Goal: Contribute content: Add original content to the website for others to see

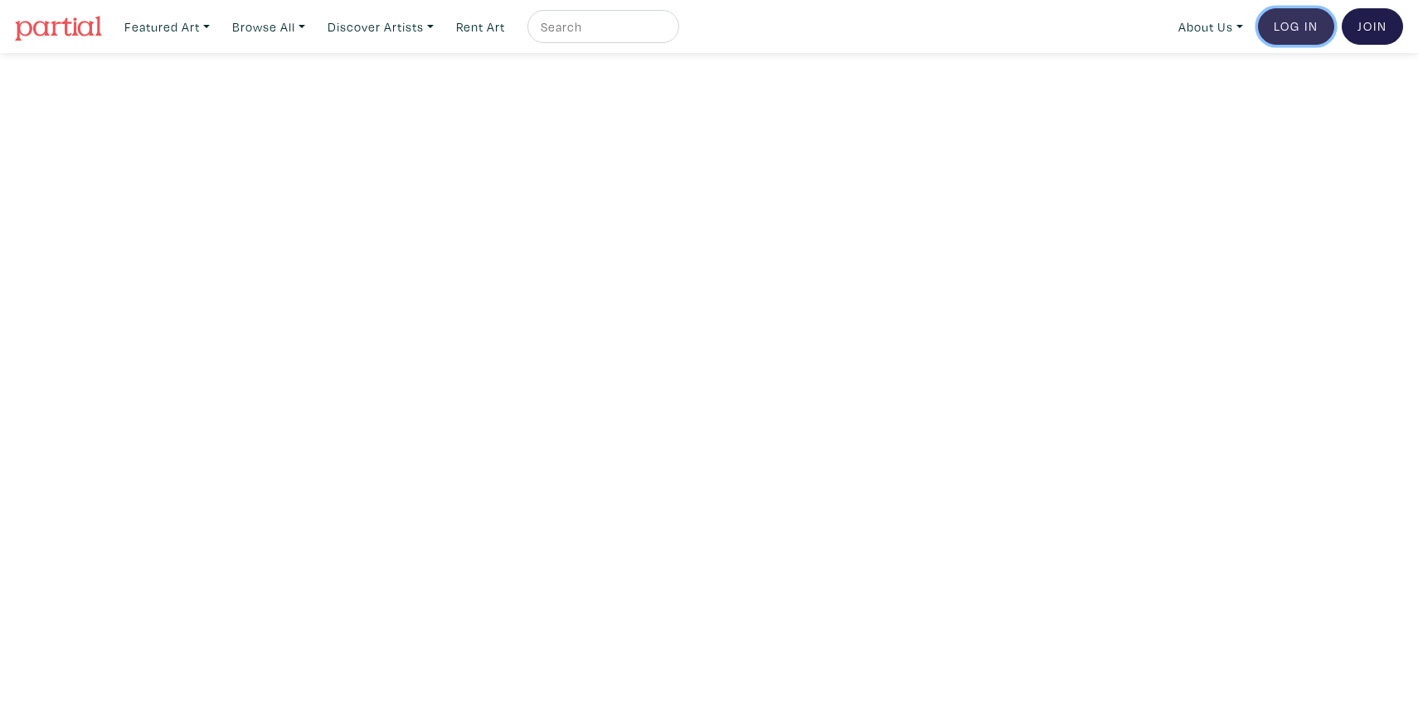
click at [1314, 27] on link "Log In" at bounding box center [1296, 26] width 76 height 36
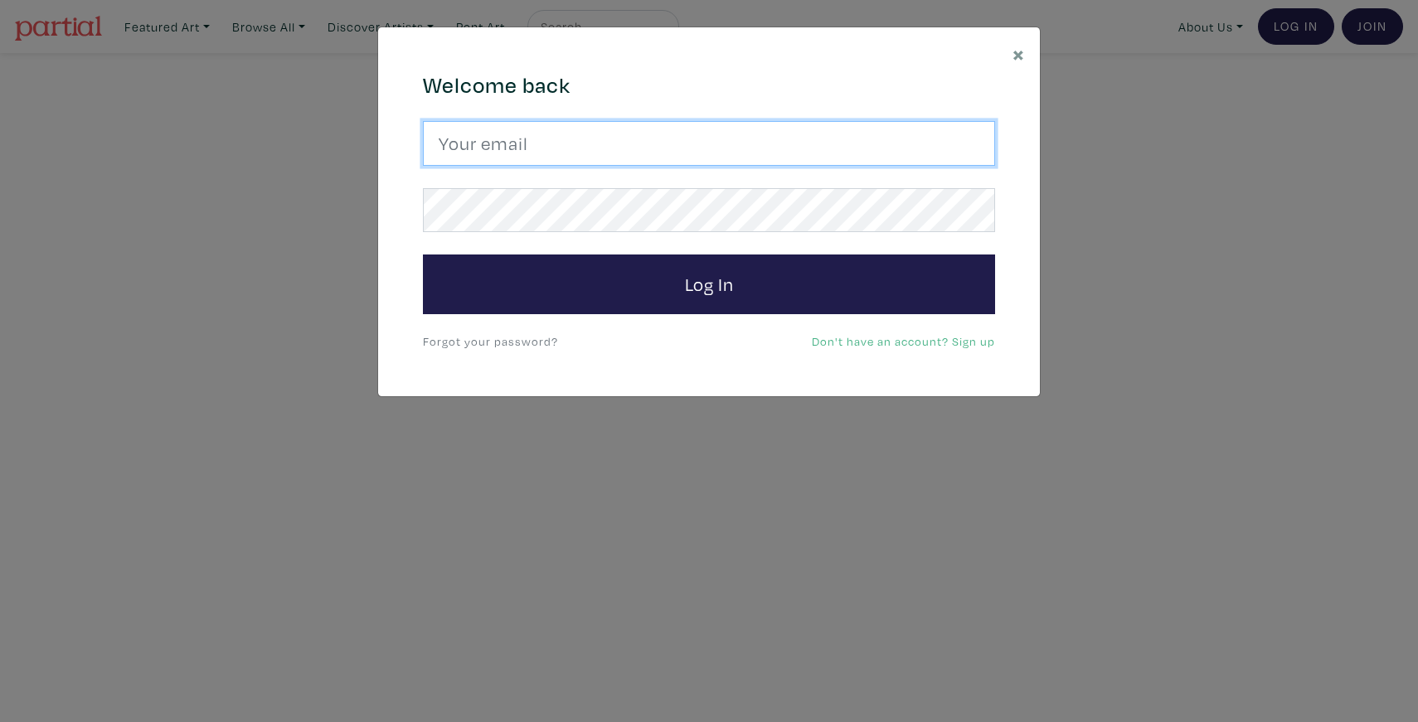
type input "artfabulousyou@gmail.com"
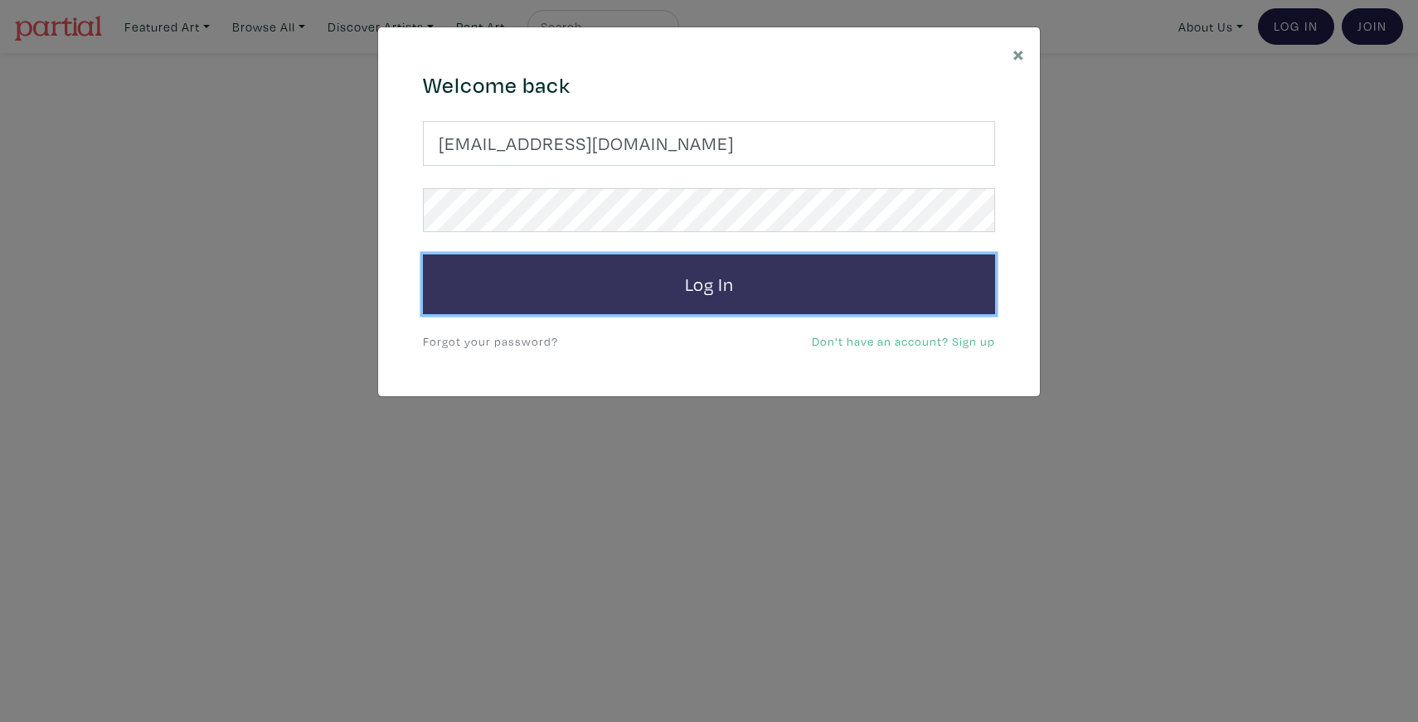
click at [751, 280] on button "Log In" at bounding box center [709, 285] width 572 height 60
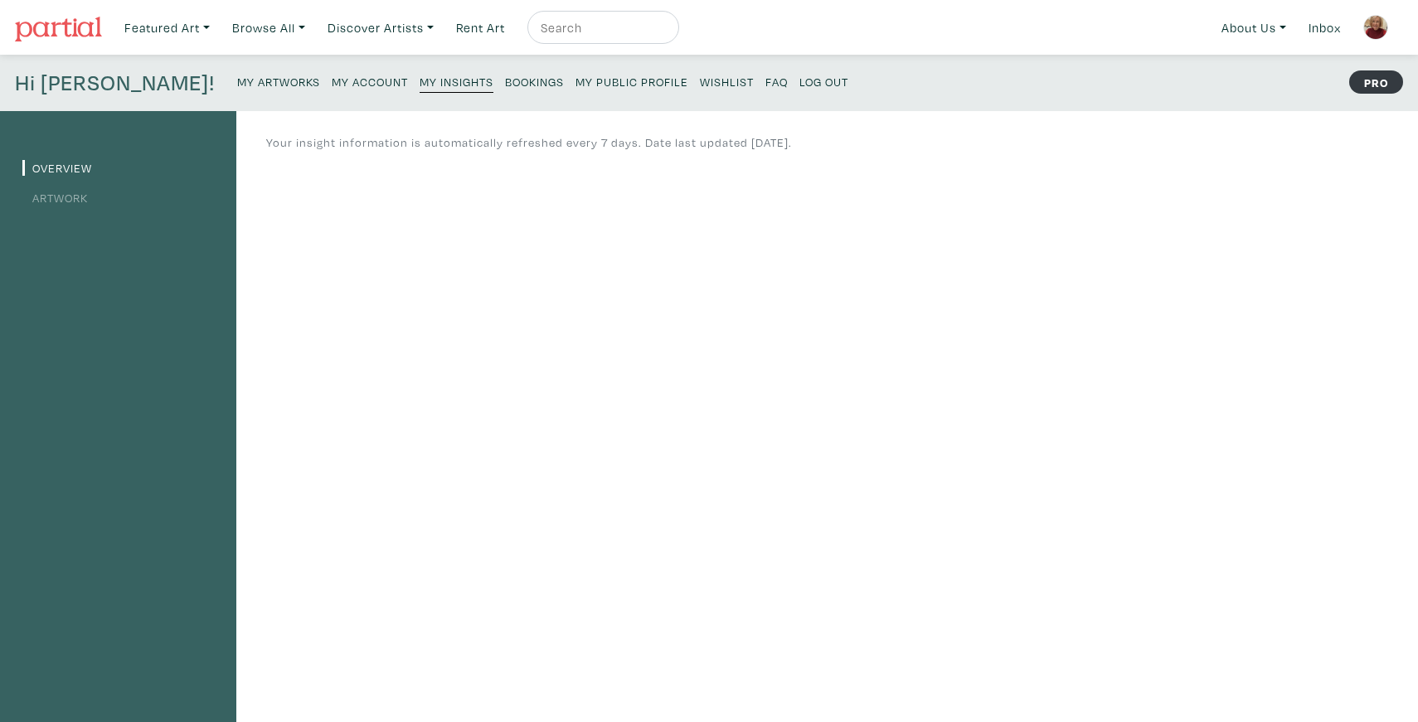
click at [72, 196] on link "Artwork" at bounding box center [55, 198] width 66 height 16
click at [237, 82] on small "My Artworks" at bounding box center [278, 82] width 83 height 16
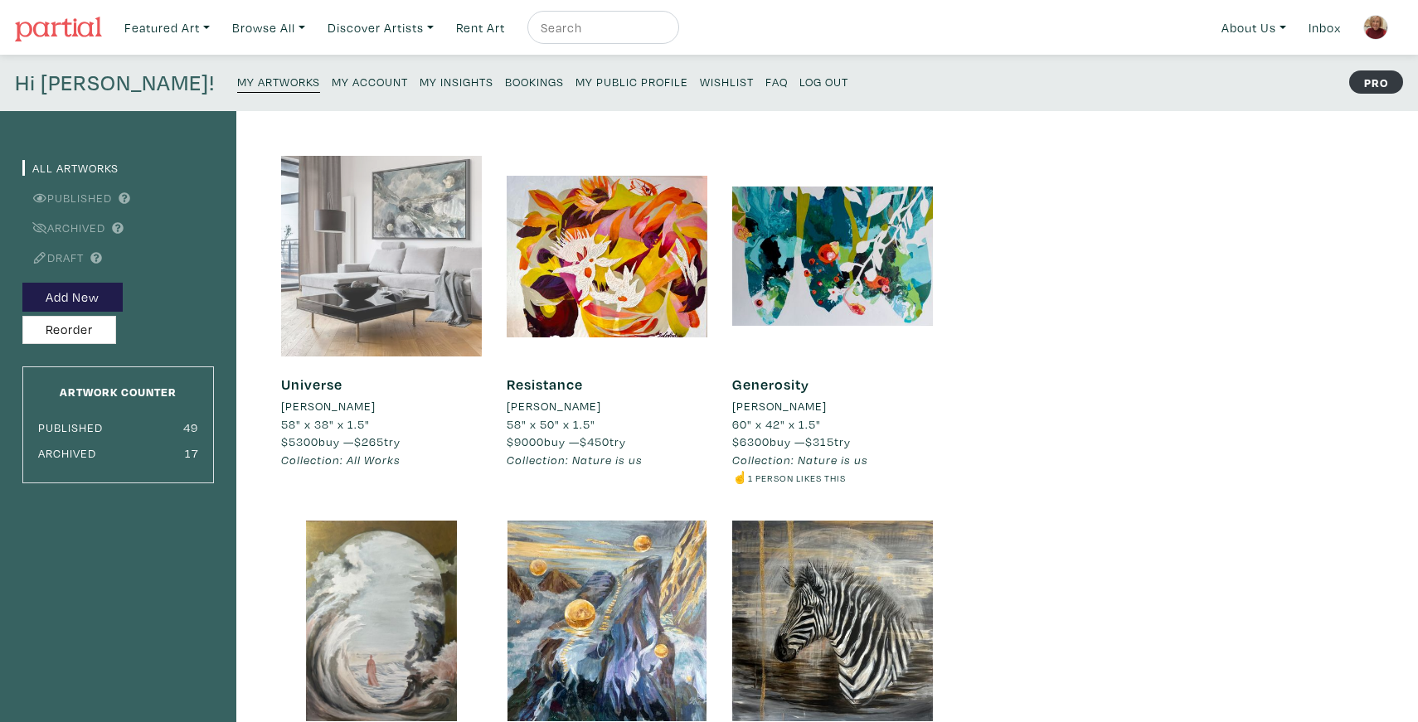
click at [392, 273] on div at bounding box center [381, 256] width 201 height 201
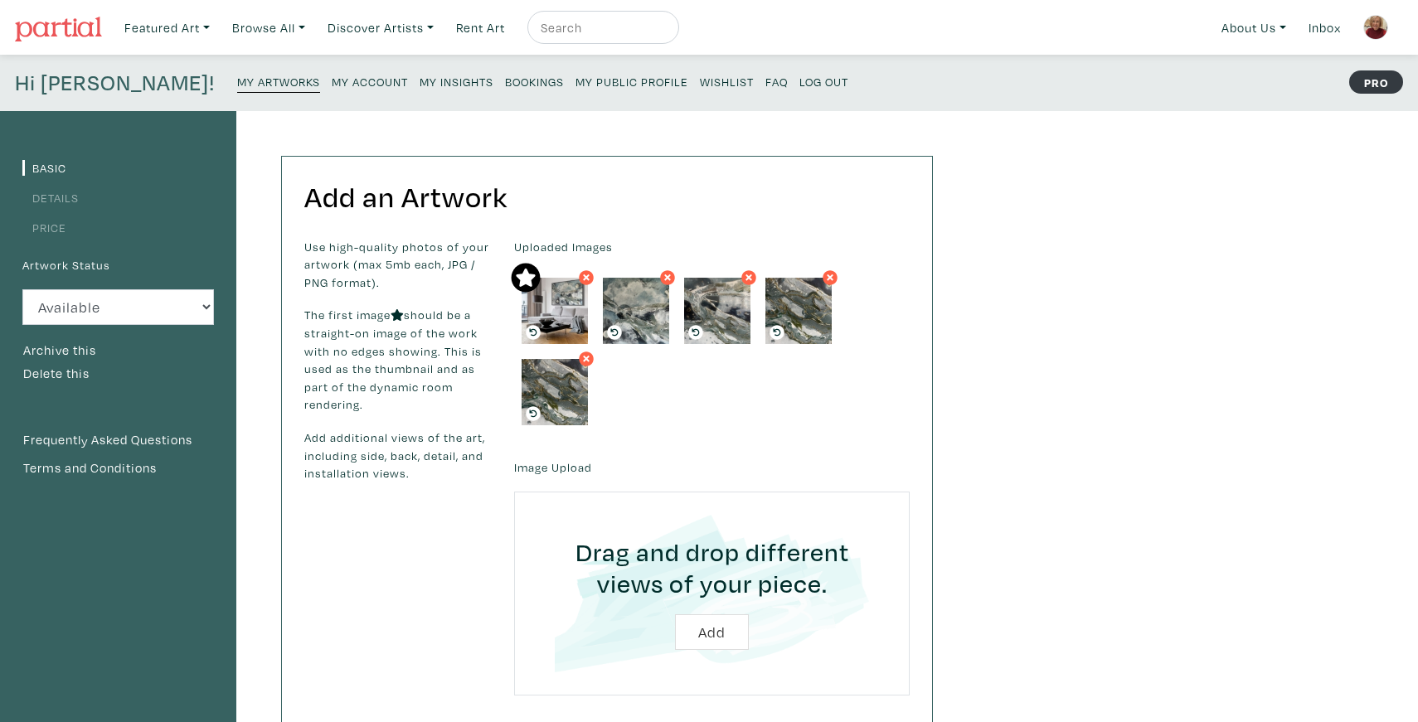
click at [420, 81] on small "My Insights" at bounding box center [457, 82] width 74 height 16
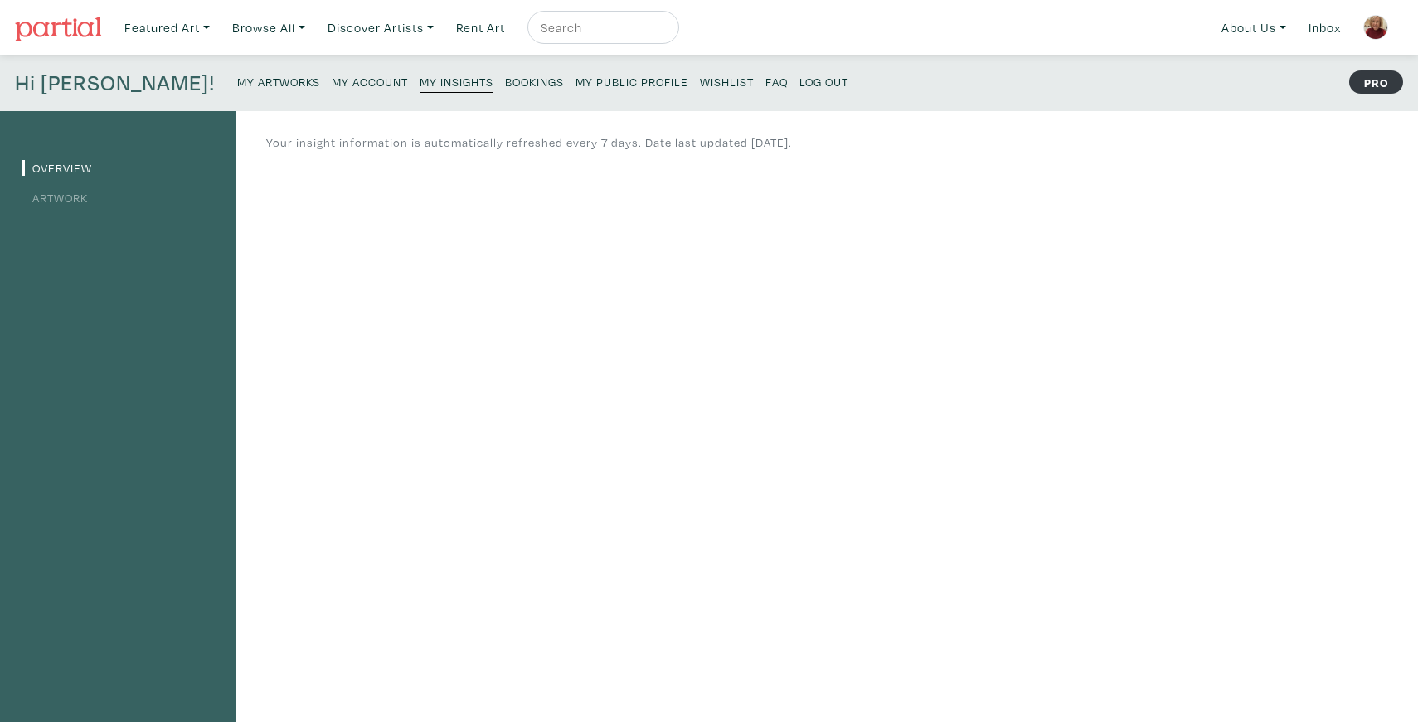
click at [69, 205] on li "Artwork" at bounding box center [118, 197] width 192 height 22
click at [69, 195] on link "Artwork" at bounding box center [55, 198] width 66 height 16
click at [237, 79] on small "My Artworks" at bounding box center [278, 82] width 83 height 16
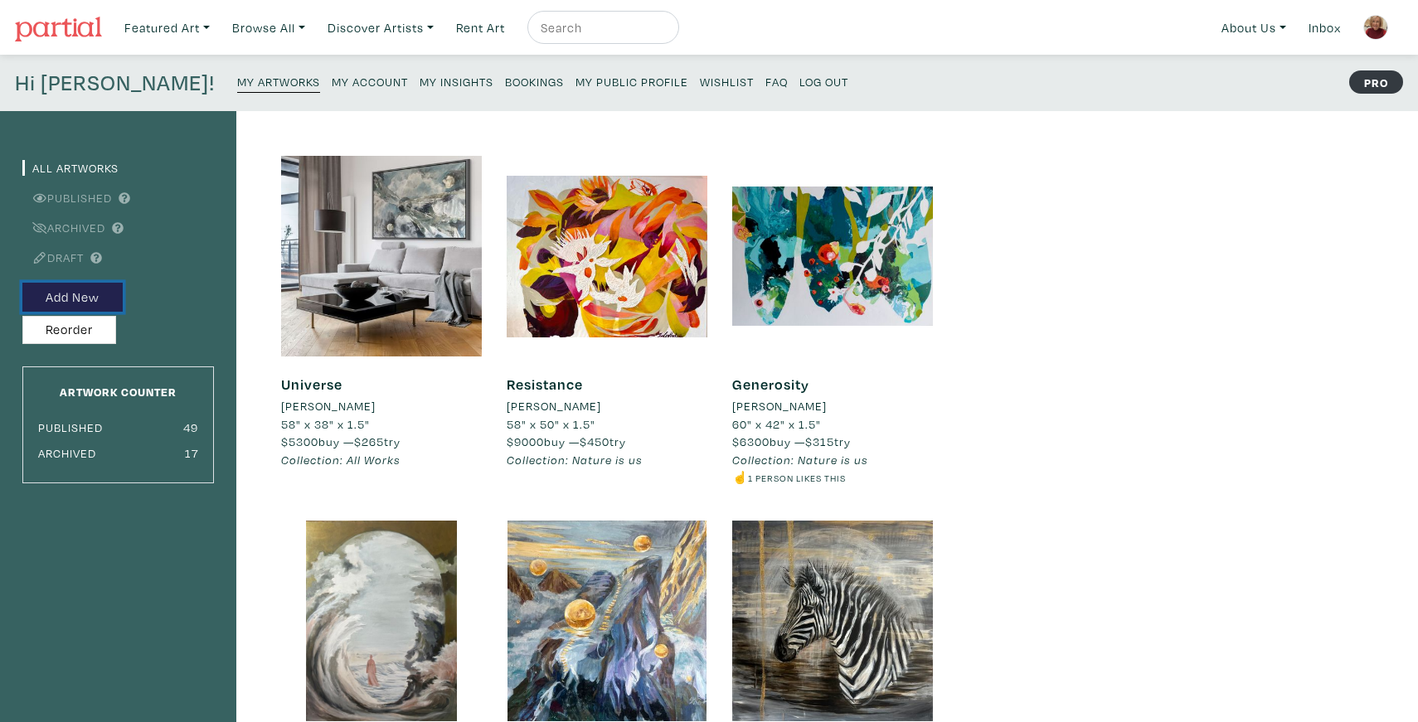
click at [83, 299] on button "Add New" at bounding box center [72, 297] width 100 height 29
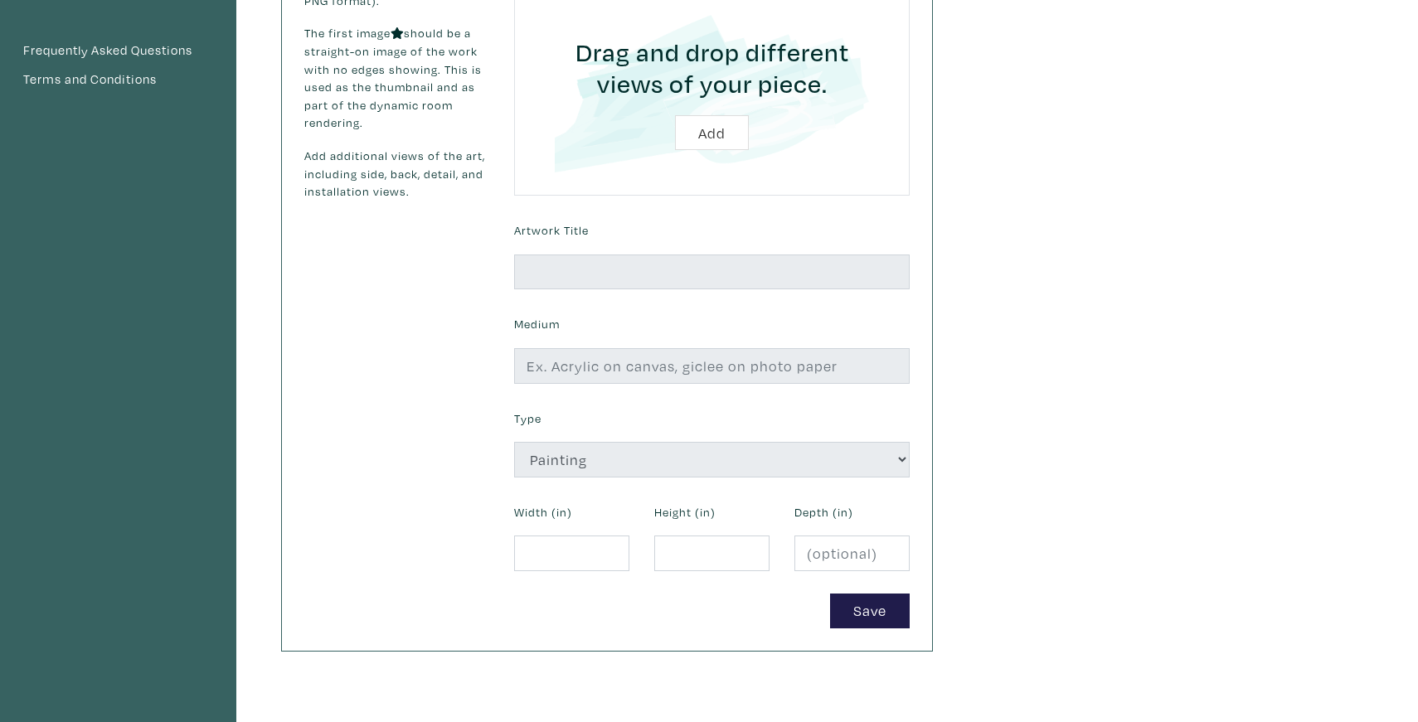
scroll to position [286, 0]
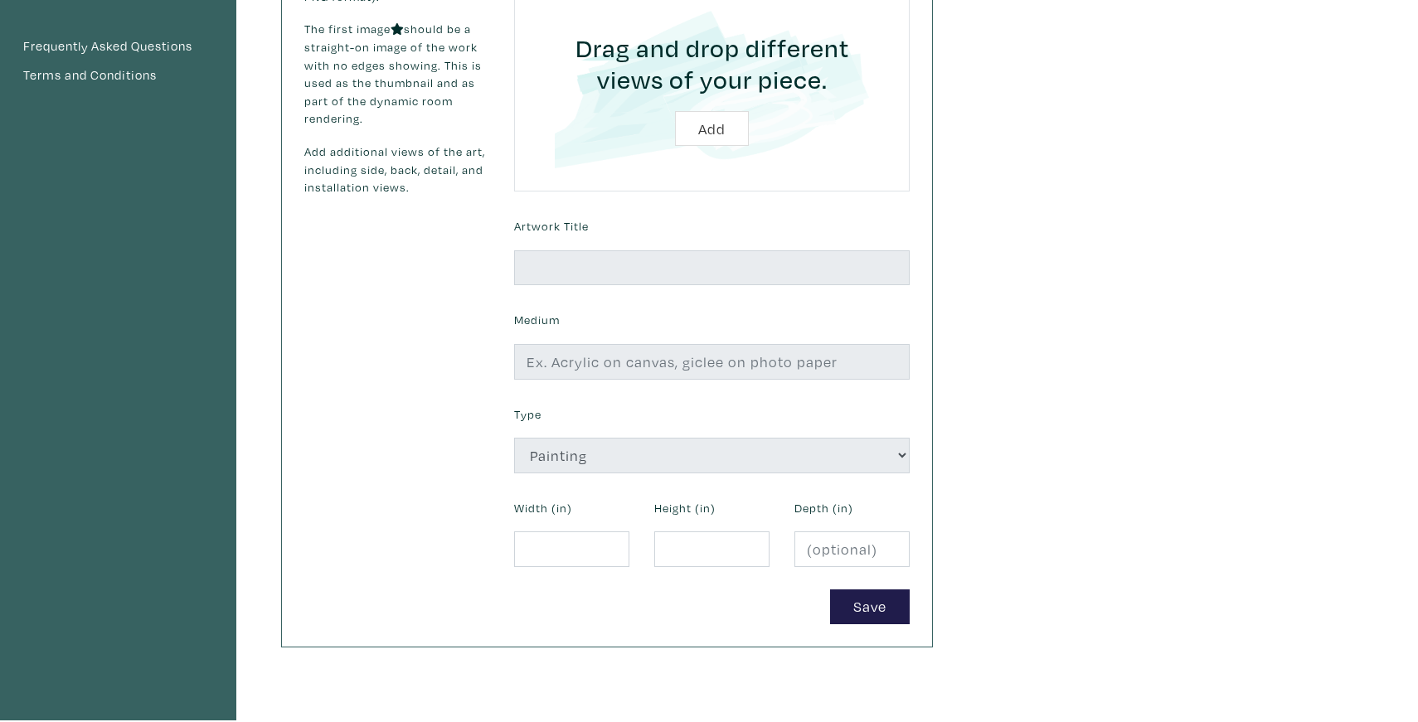
click at [725, 124] on input "file" at bounding box center [711, 90] width 349 height 158
type input "C:\fakepath\IMG_7932.jpeg"
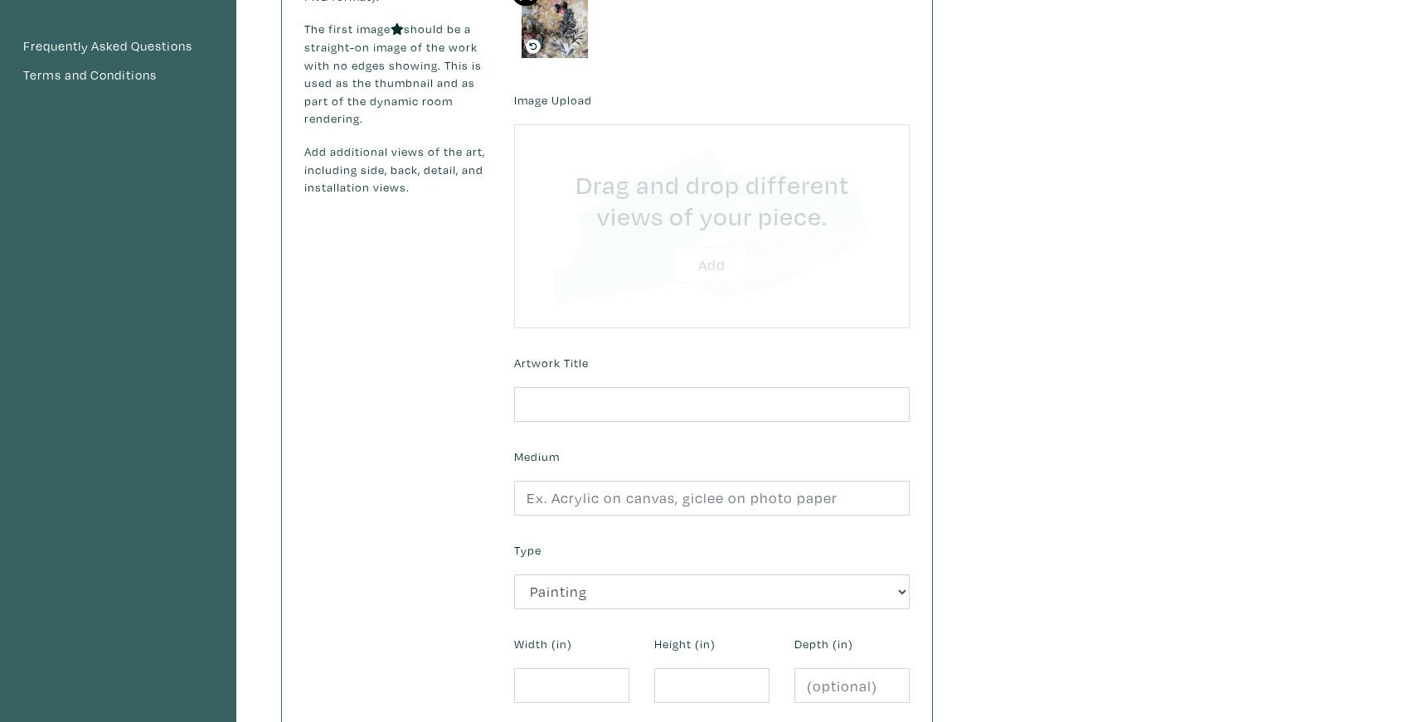
type input "C:\fakepath\A9B3A019-C6D2-4831-B3E9-BCD41C432AE4_1_105_c.jpeg"
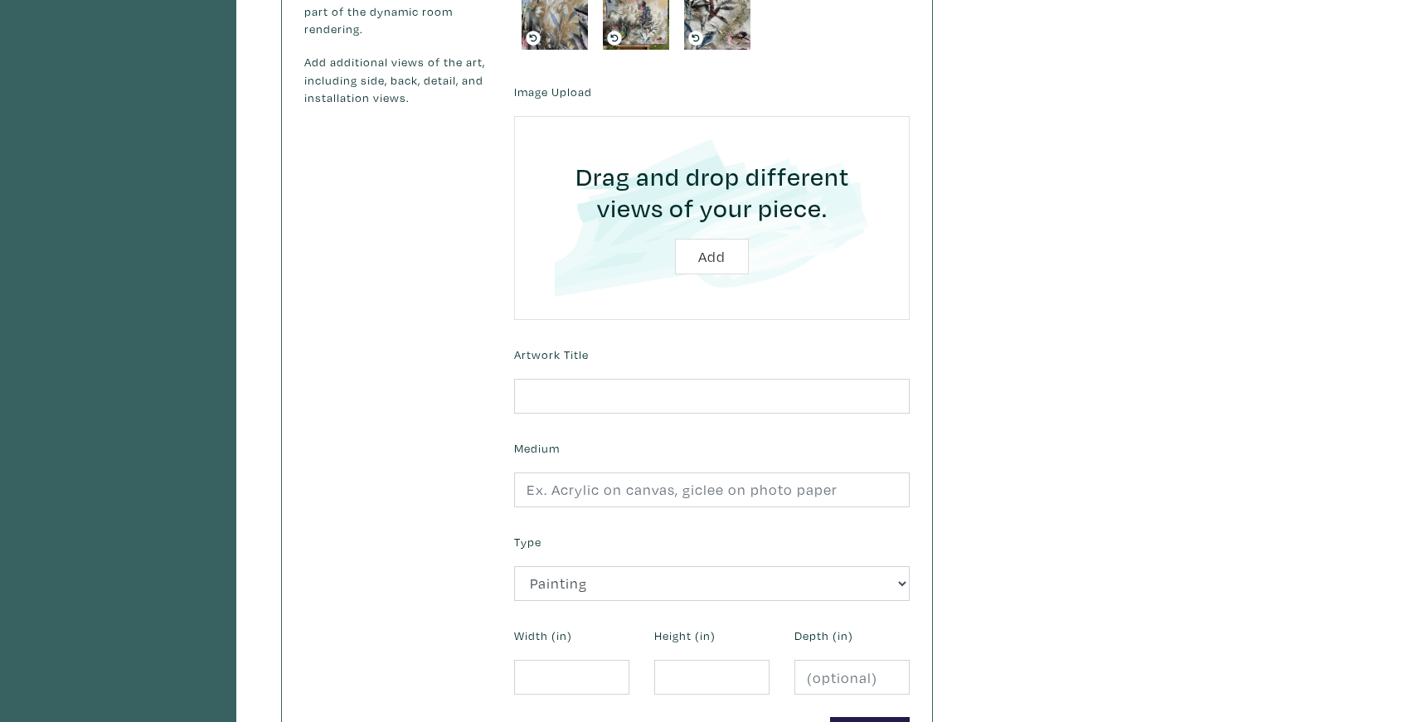
scroll to position [381, 0]
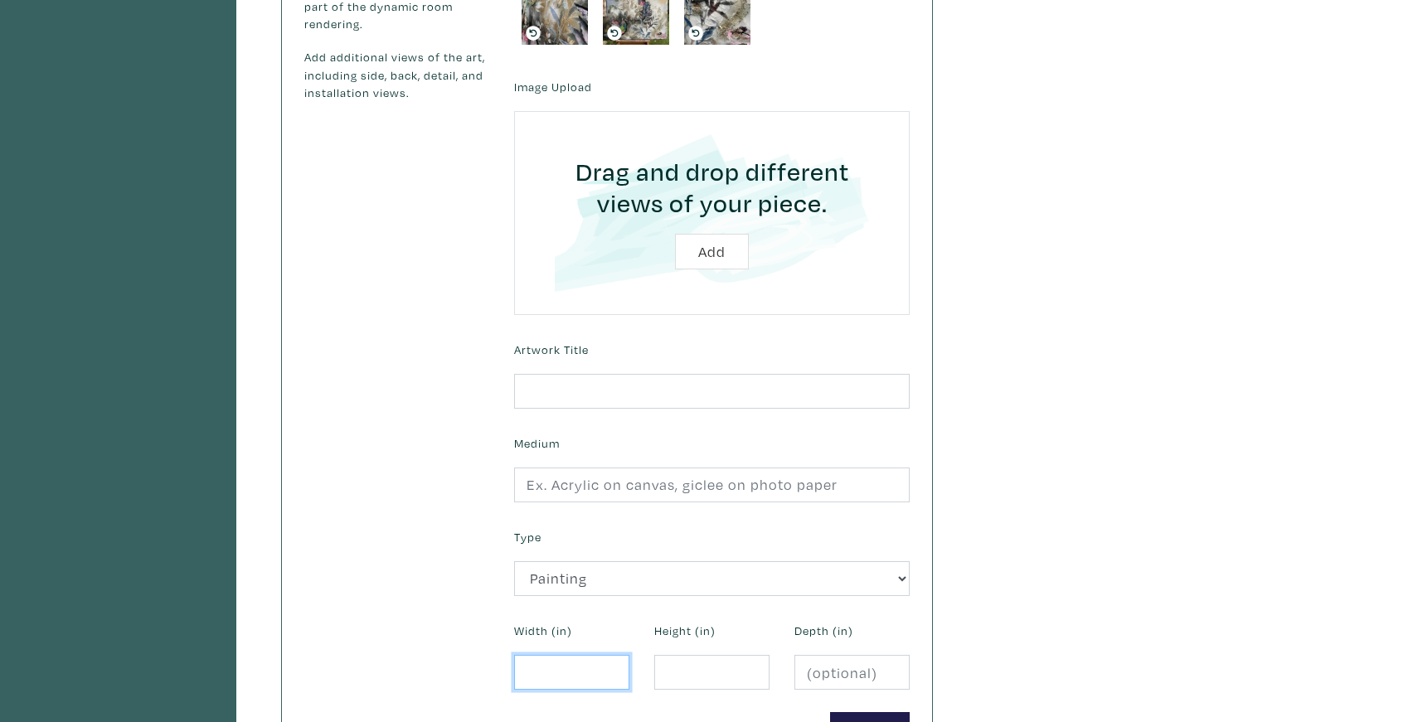
click at [538, 673] on input "number" at bounding box center [571, 673] width 115 height 36
type input "36"
click at [697, 665] on input "number" at bounding box center [711, 673] width 115 height 36
type input "30"
click at [831, 681] on input "number" at bounding box center [851, 673] width 115 height 36
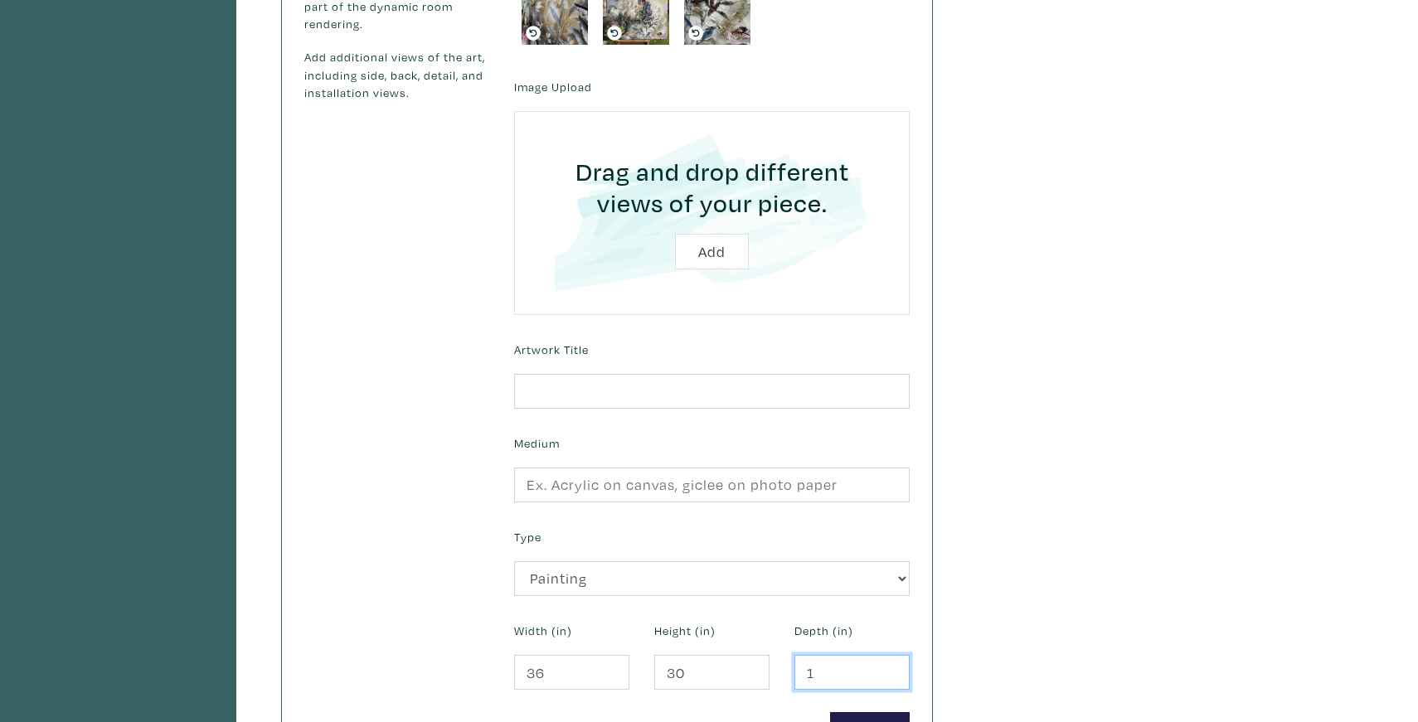
type input "1"
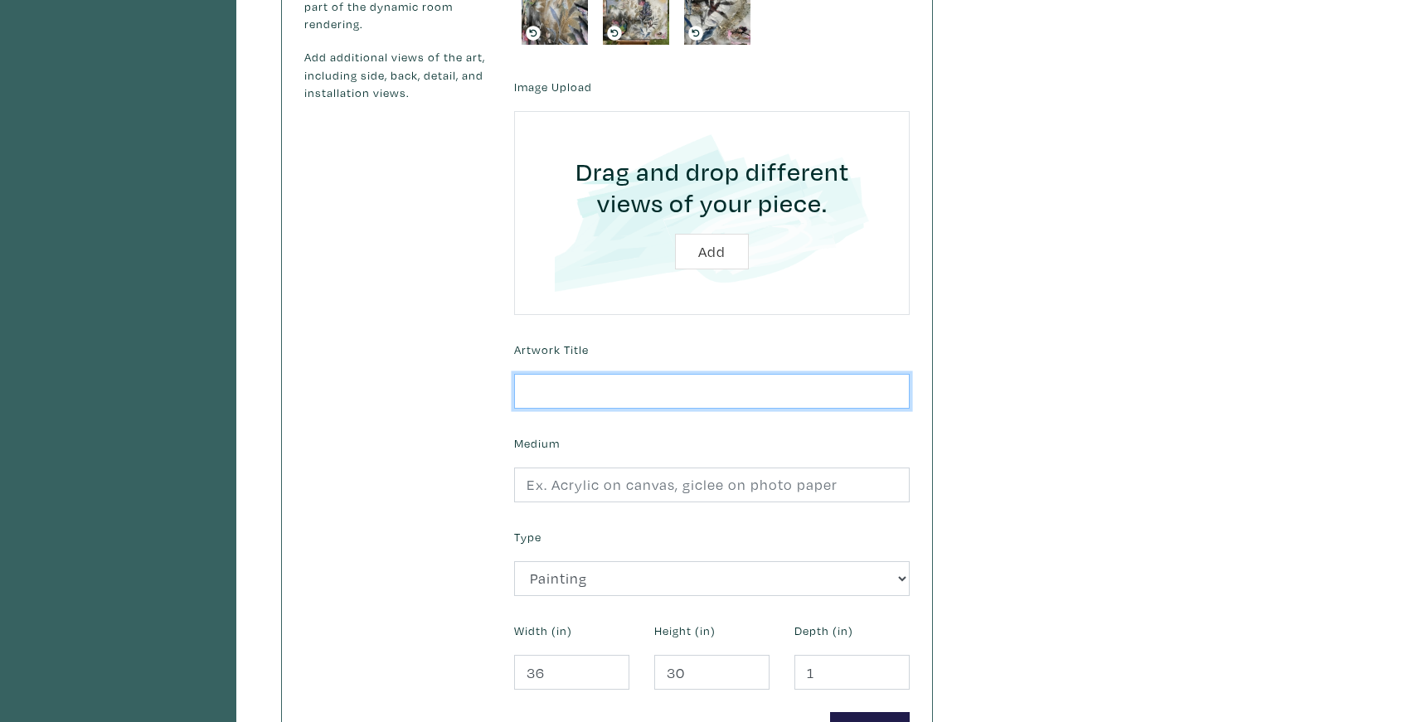
click at [570, 391] on input "text" at bounding box center [712, 392] width 396 height 36
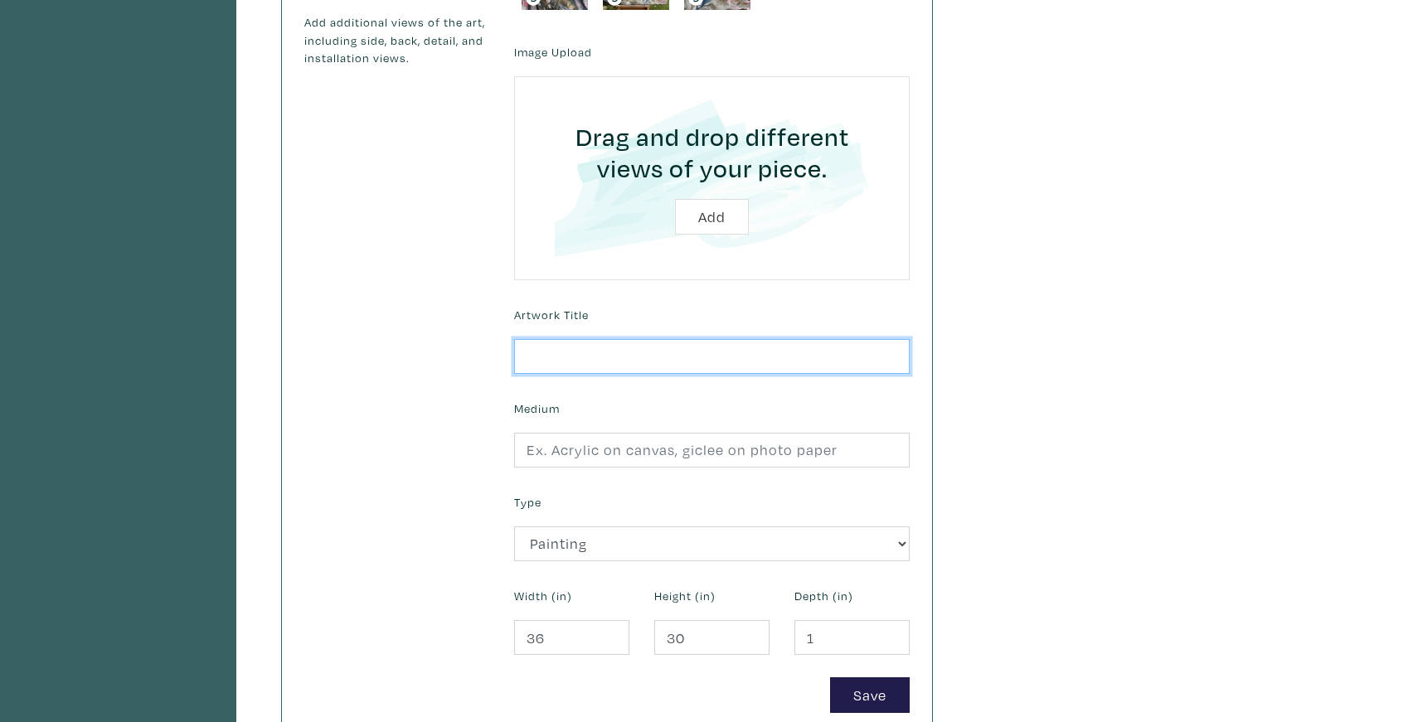
scroll to position [418, 0]
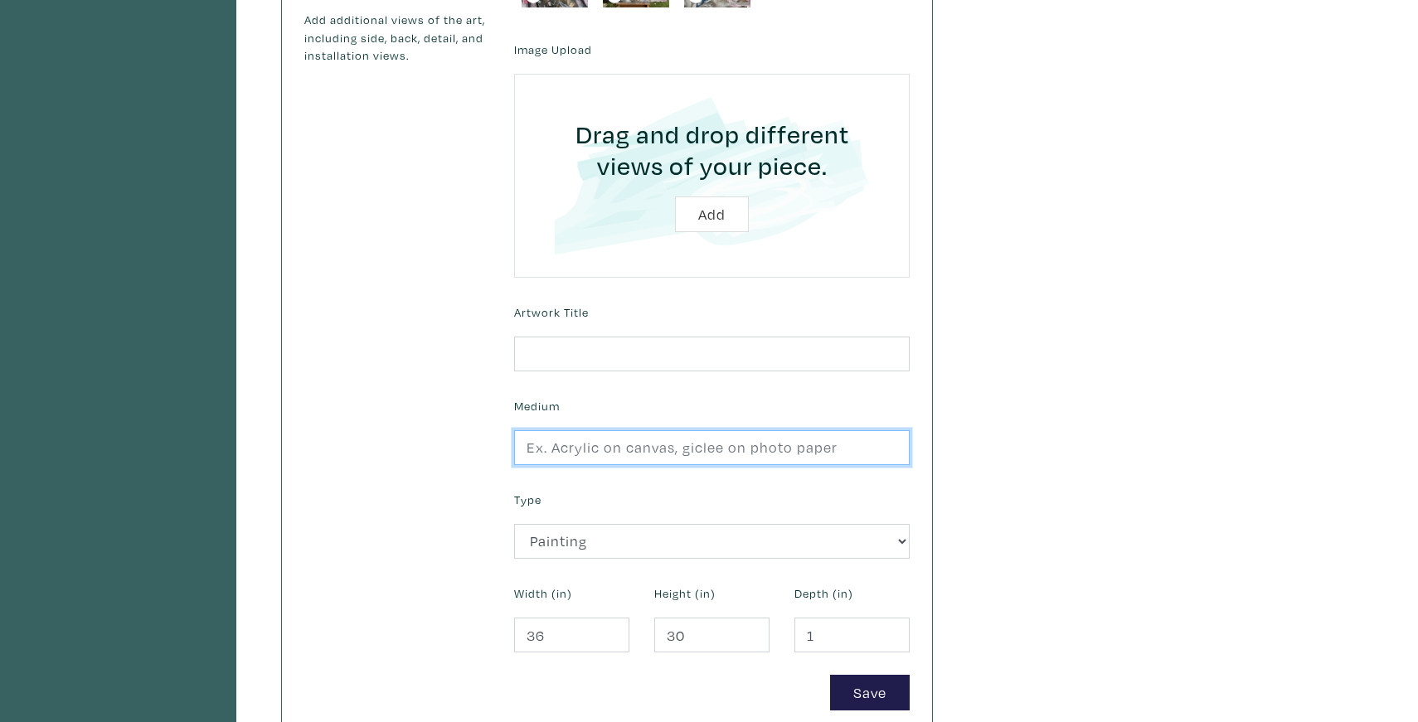
click at [561, 447] on input "text" at bounding box center [712, 448] width 396 height 36
type input "Acrylic and mixed media on canvas"
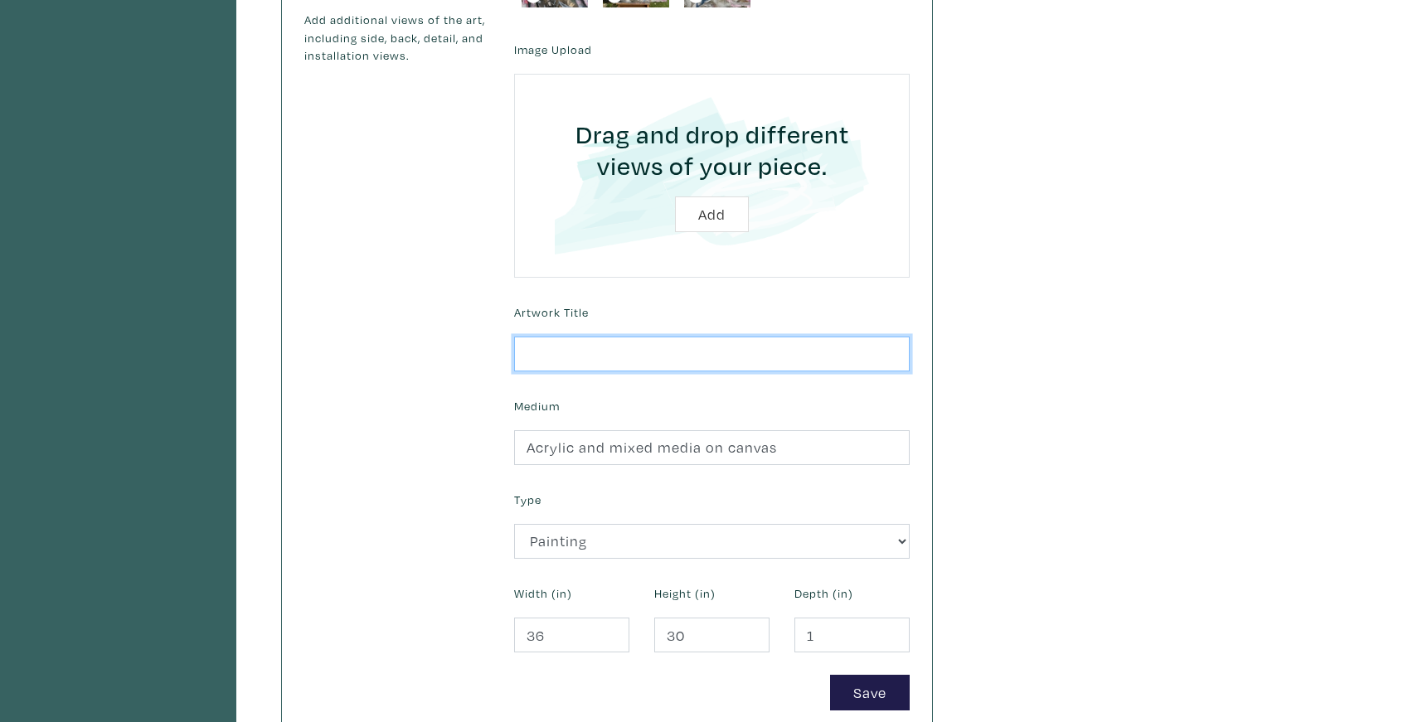
click at [529, 357] on input "text" at bounding box center [712, 355] width 396 height 36
click at [537, 357] on input "``floral musing.1" at bounding box center [712, 355] width 396 height 36
click at [532, 352] on input "floral musing.1" at bounding box center [712, 355] width 396 height 36
click at [619, 355] on input "Floral musing.1" at bounding box center [712, 355] width 396 height 36
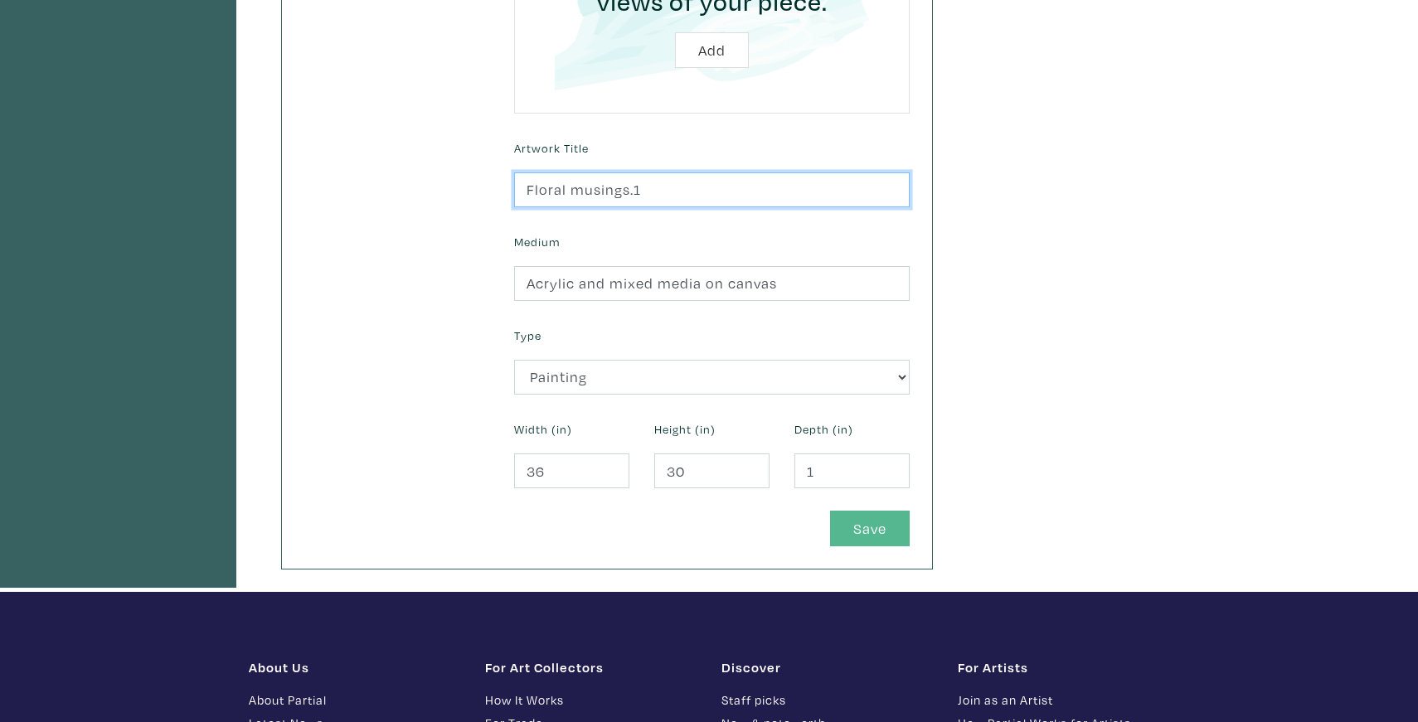
scroll to position [590, 0]
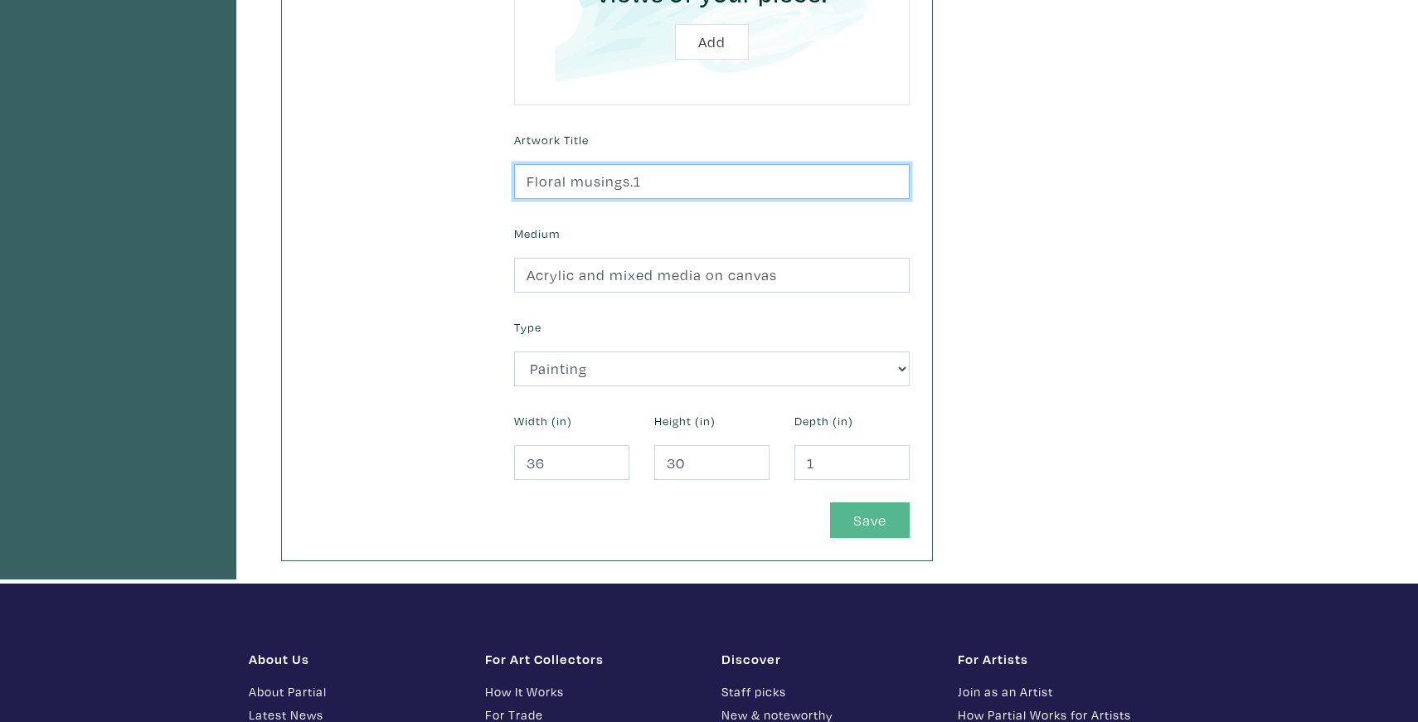
type input "Floral musings.1"
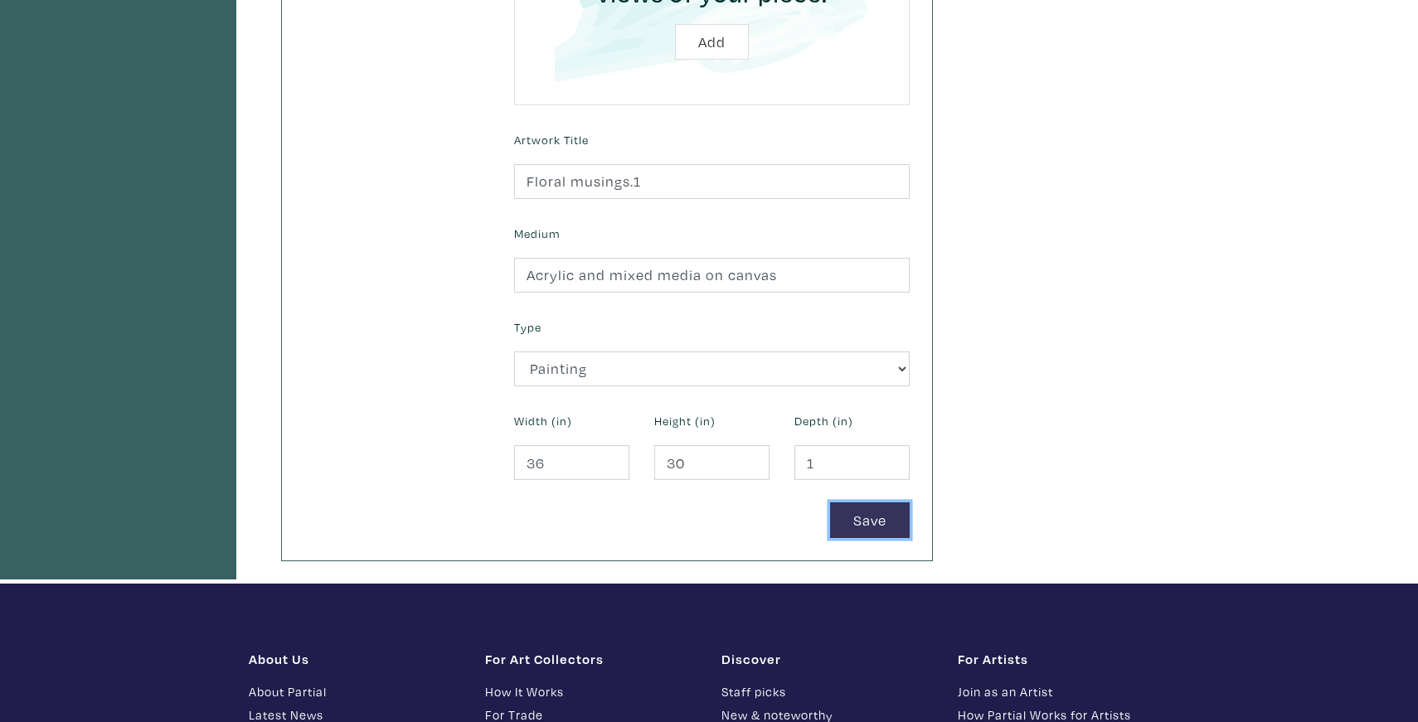
click at [867, 512] on button "Save" at bounding box center [870, 521] width 80 height 36
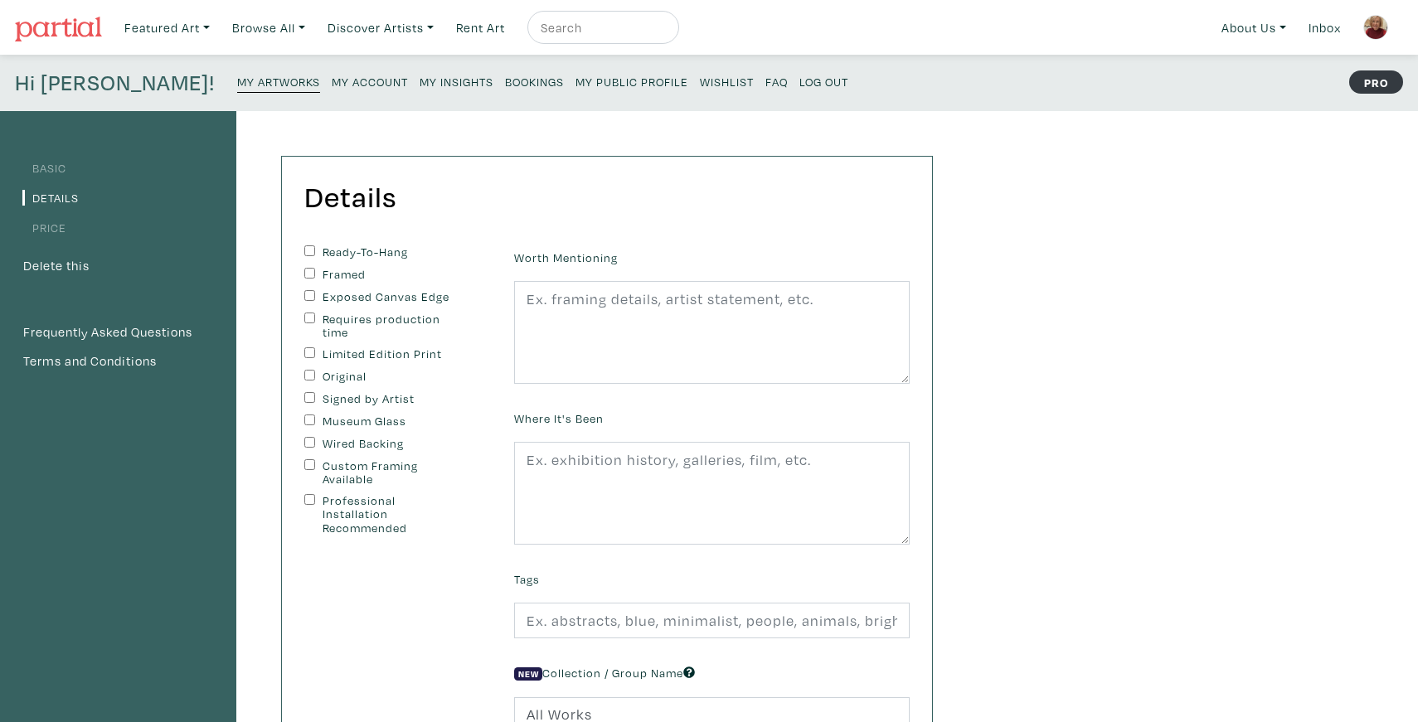
click at [309, 251] on input "Ready-To-Hang" at bounding box center [309, 250] width 11 height 11
checkbox input "true"
click at [308, 376] on input "Original" at bounding box center [309, 375] width 11 height 11
checkbox input "true"
click at [305, 396] on input "Signed by Artist" at bounding box center [309, 397] width 11 height 11
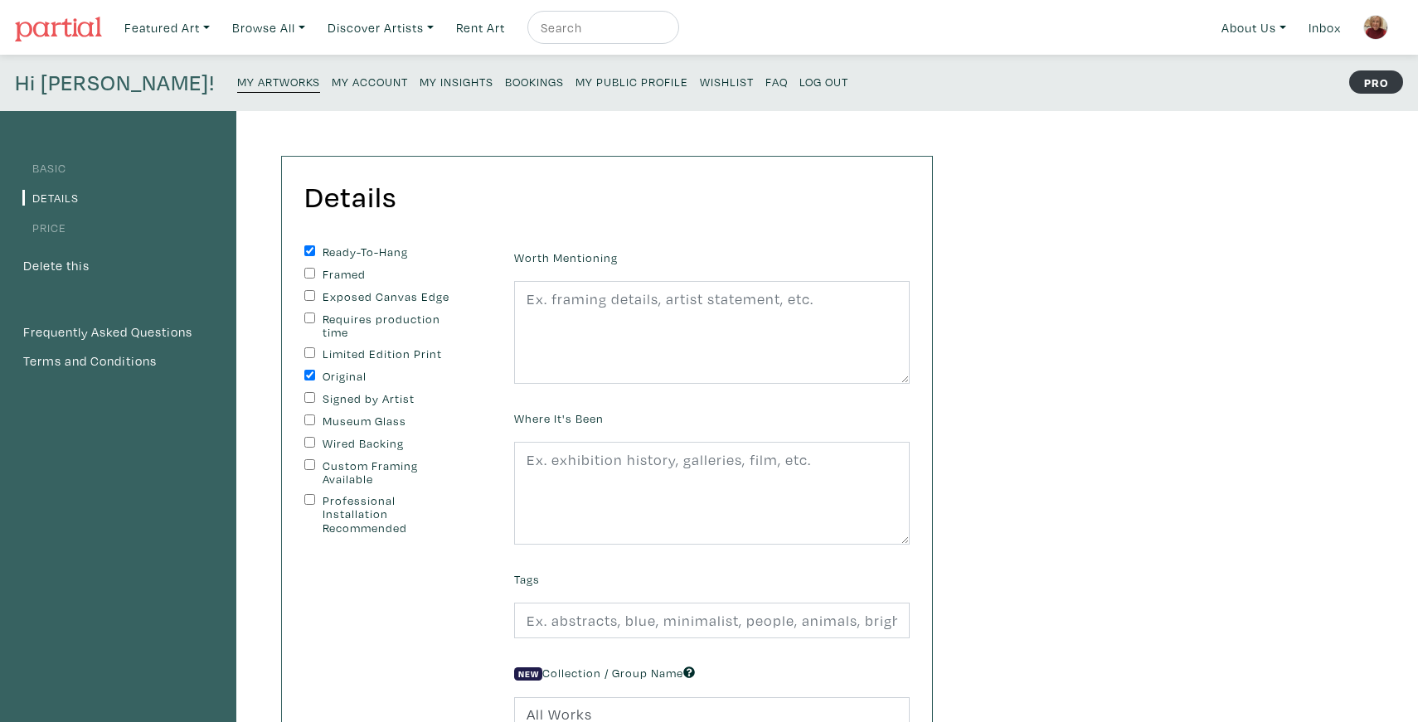
checkbox input "true"
click at [308, 441] on input "Wired Backing" at bounding box center [309, 442] width 11 height 11
checkbox input "true"
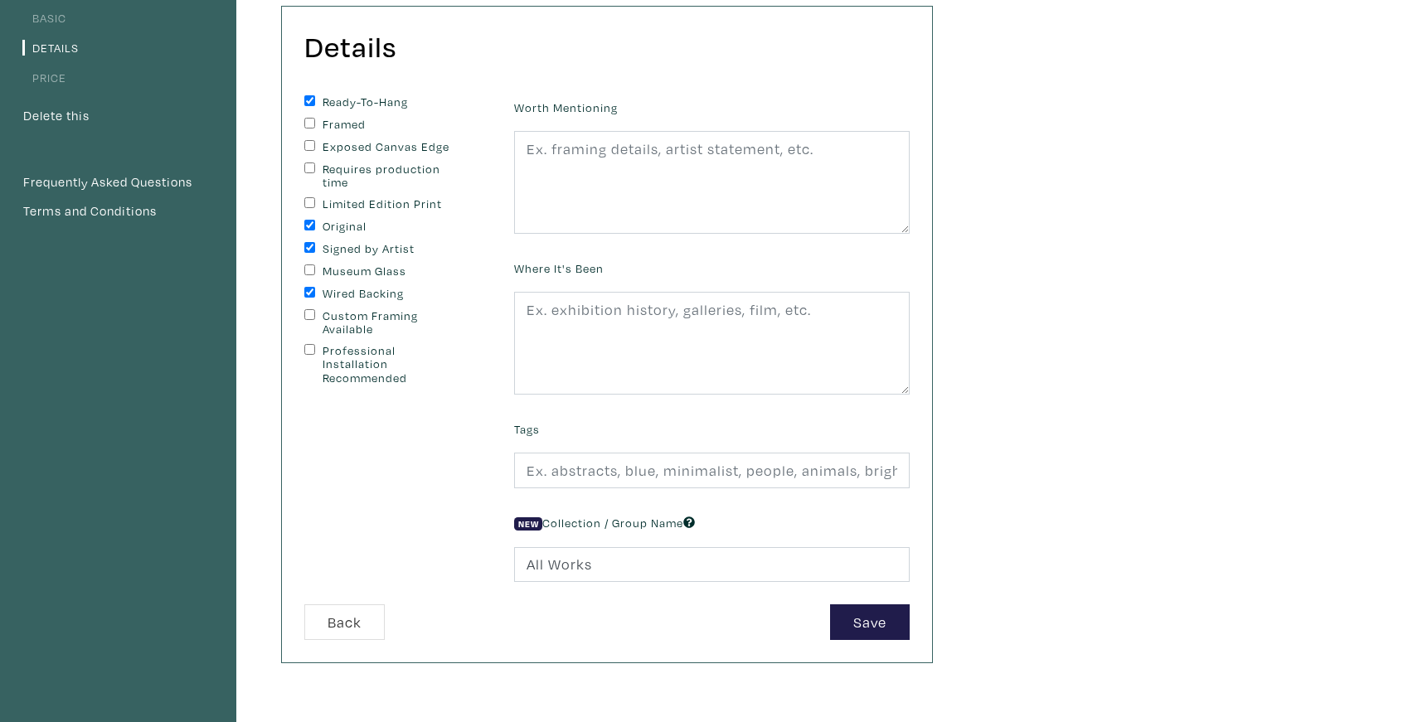
scroll to position [154, 0]
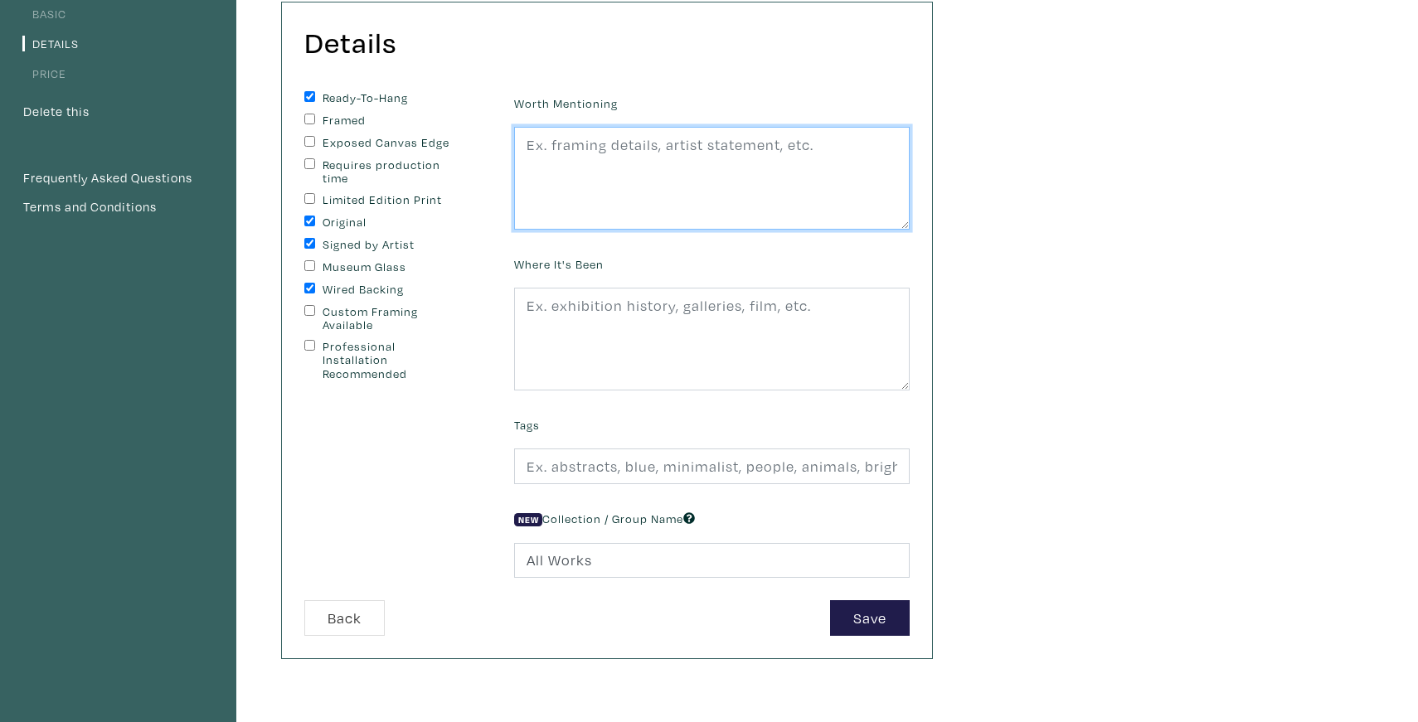
click at [533, 152] on textarea at bounding box center [712, 178] width 396 height 103
click at [584, 143] on textarea "layered painting" at bounding box center [712, 178] width 396 height 103
drag, startPoint x: 833, startPoint y: 148, endPoint x: 905, endPoint y: 149, distance: 71.3
click at [905, 149] on textarea "layered mixd media, spray and acrylic paint.painting" at bounding box center [712, 178] width 396 height 103
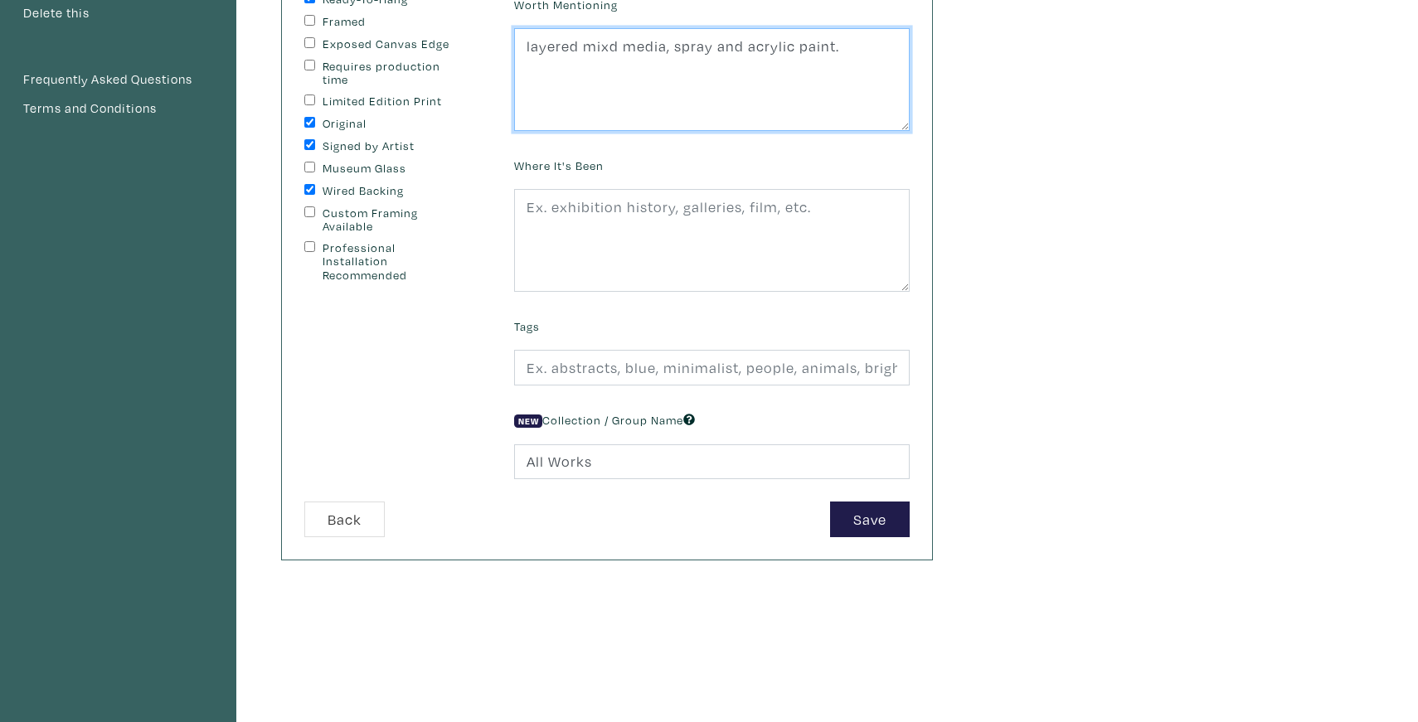
scroll to position [269, 0]
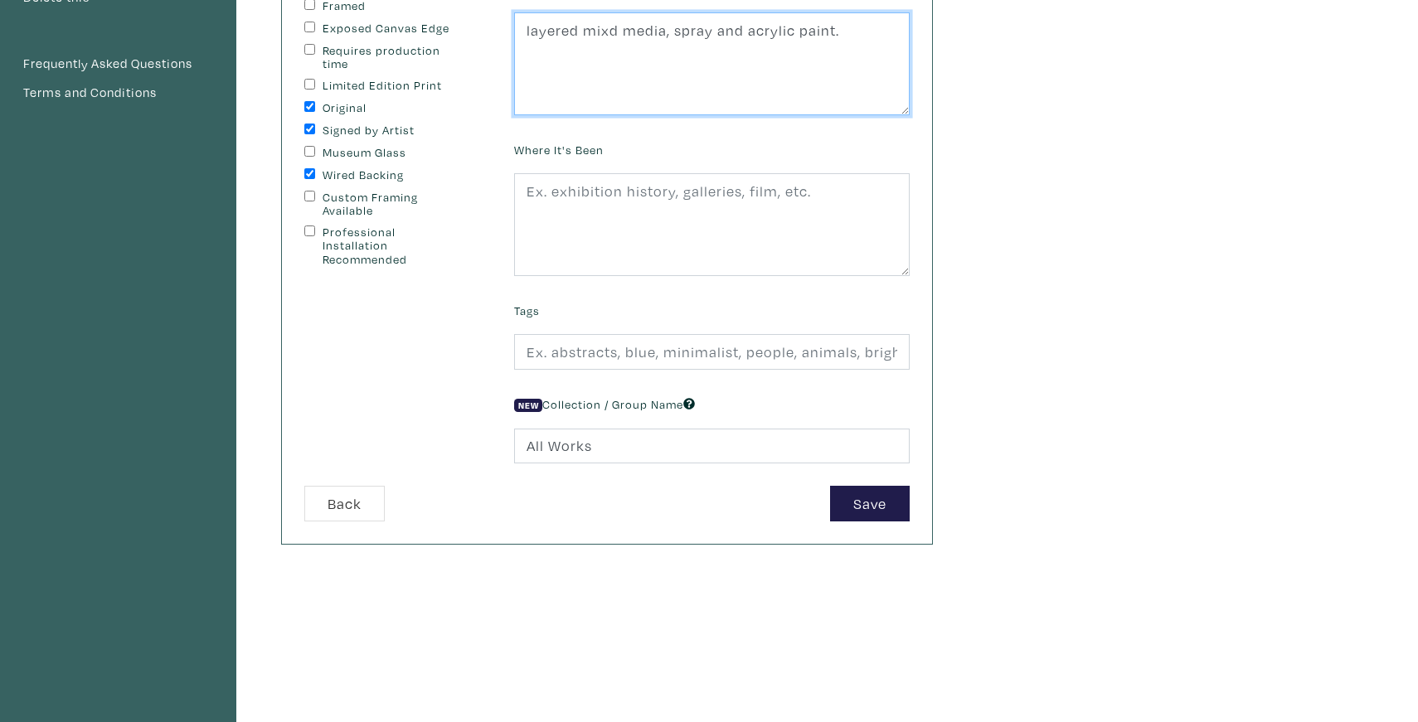
type textarea "layered mixd media, spray and acrylic paint."
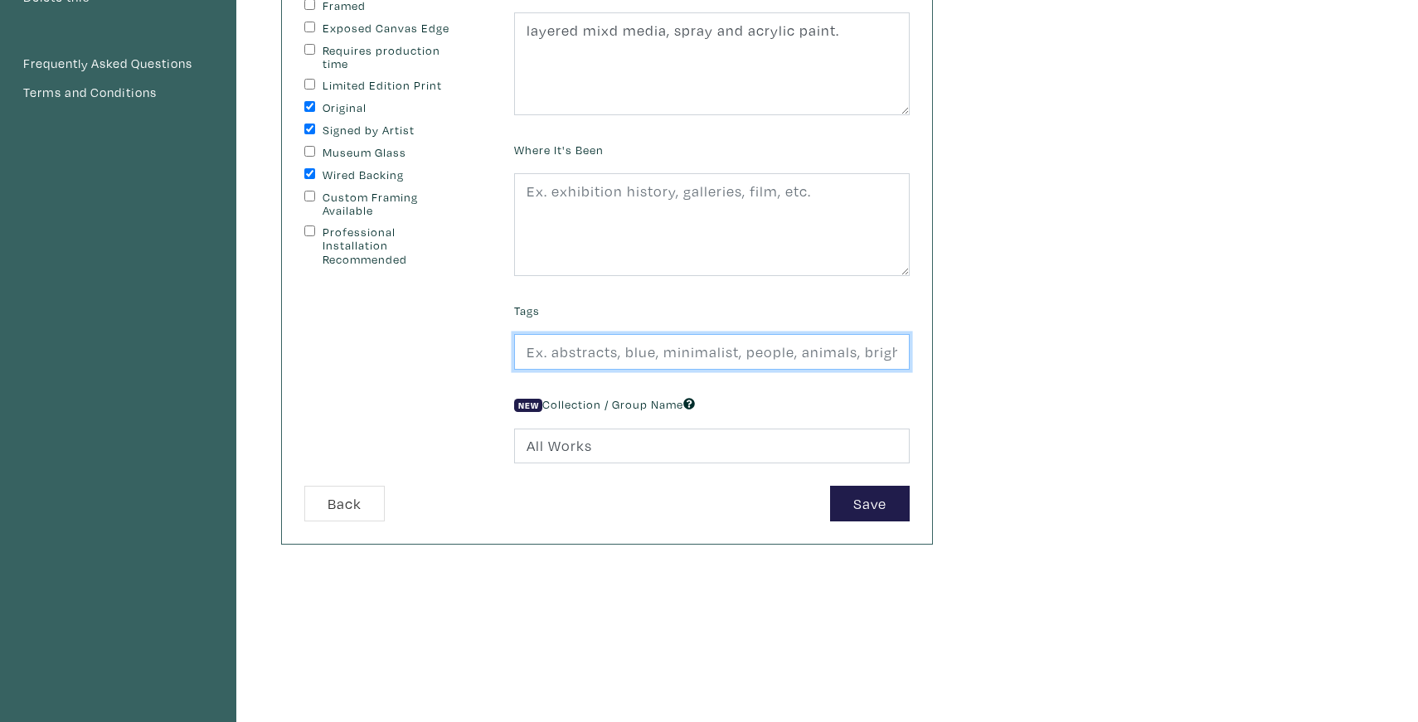
click at [542, 353] on input "text" at bounding box center [712, 352] width 396 height 36
drag, startPoint x: 865, startPoint y: 355, endPoint x: 824, endPoint y: 350, distance: 40.9
click at [825, 351] on input "contemporary, texture,thick paint, vibrant, happy,colourful, figurative, white,…" at bounding box center [712, 352] width 396 height 36
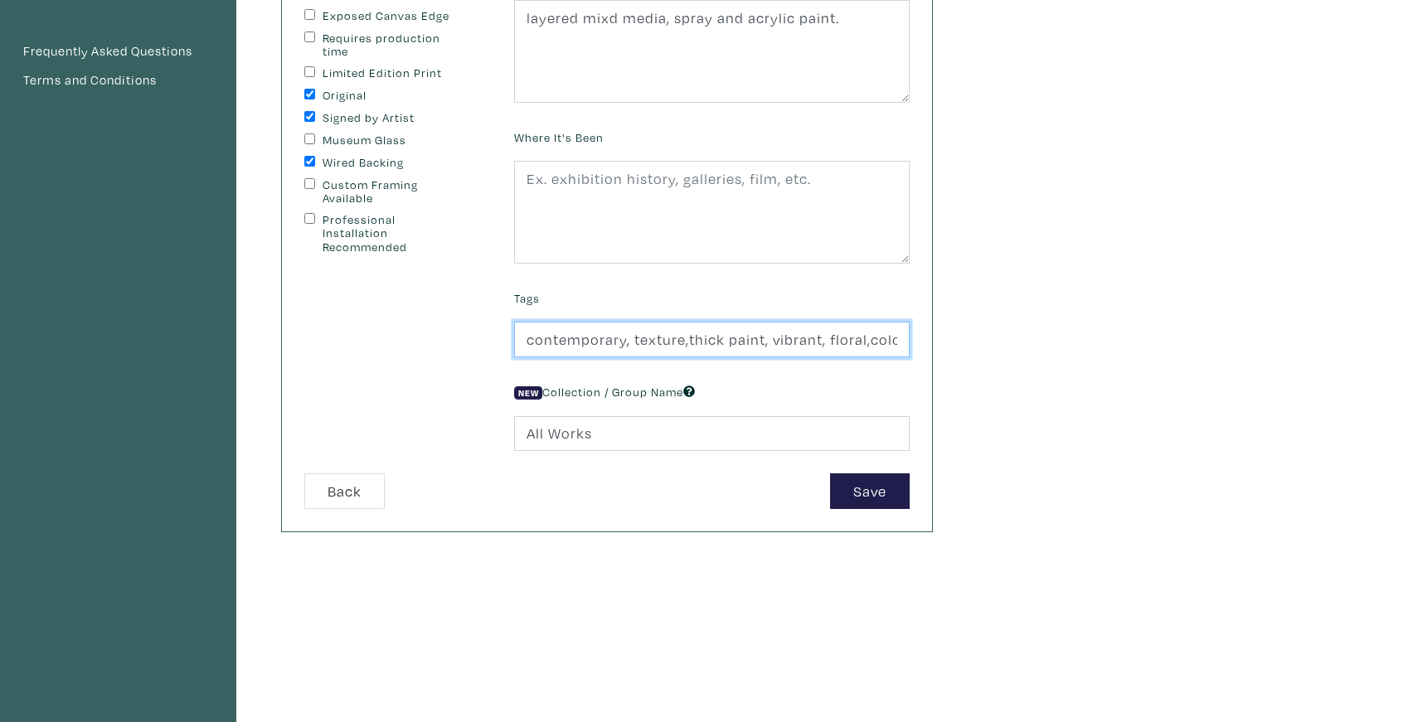
scroll to position [286, 0]
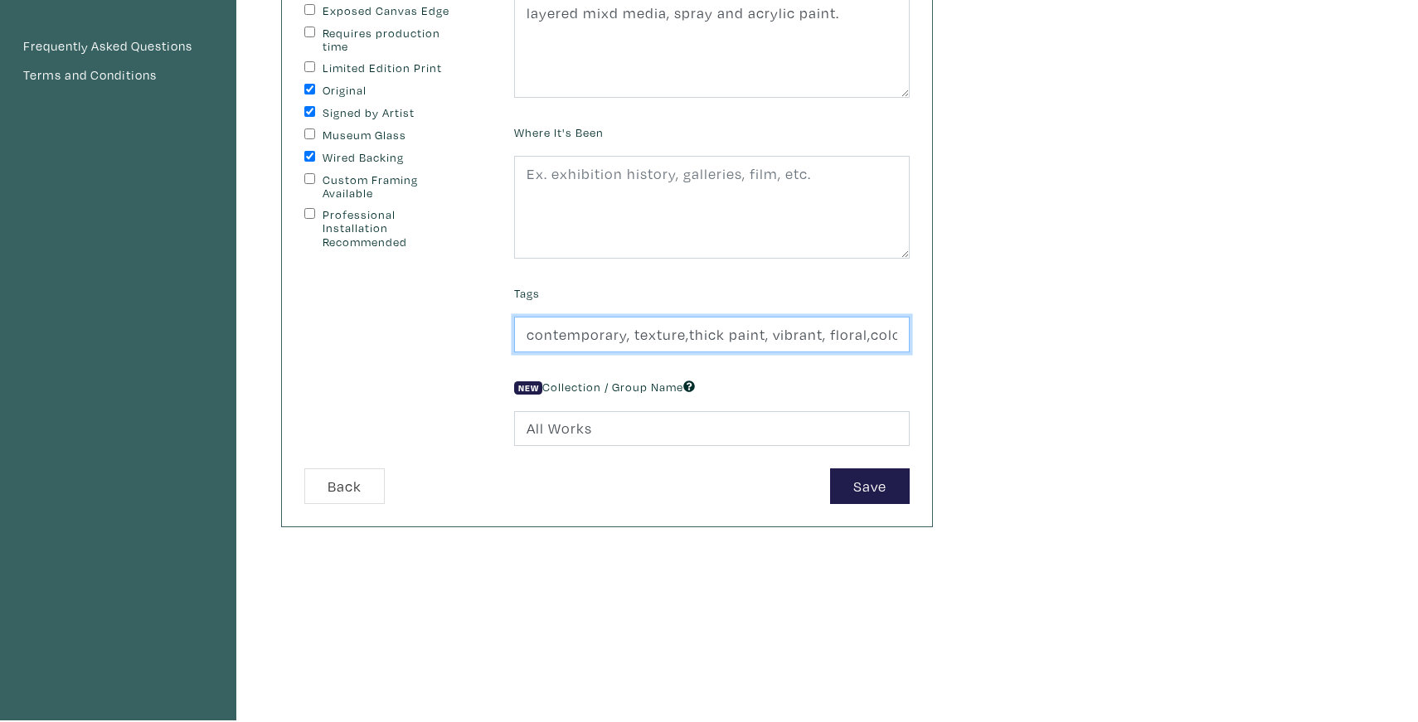
click at [863, 338] on input "contemporary, texture,thick paint, vibrant, floral,colourful, figurative, white…" at bounding box center [712, 335] width 396 height 36
type input "contemporary, texture,thick paint, vibrant, floral, spray paint,colourful, figu…"
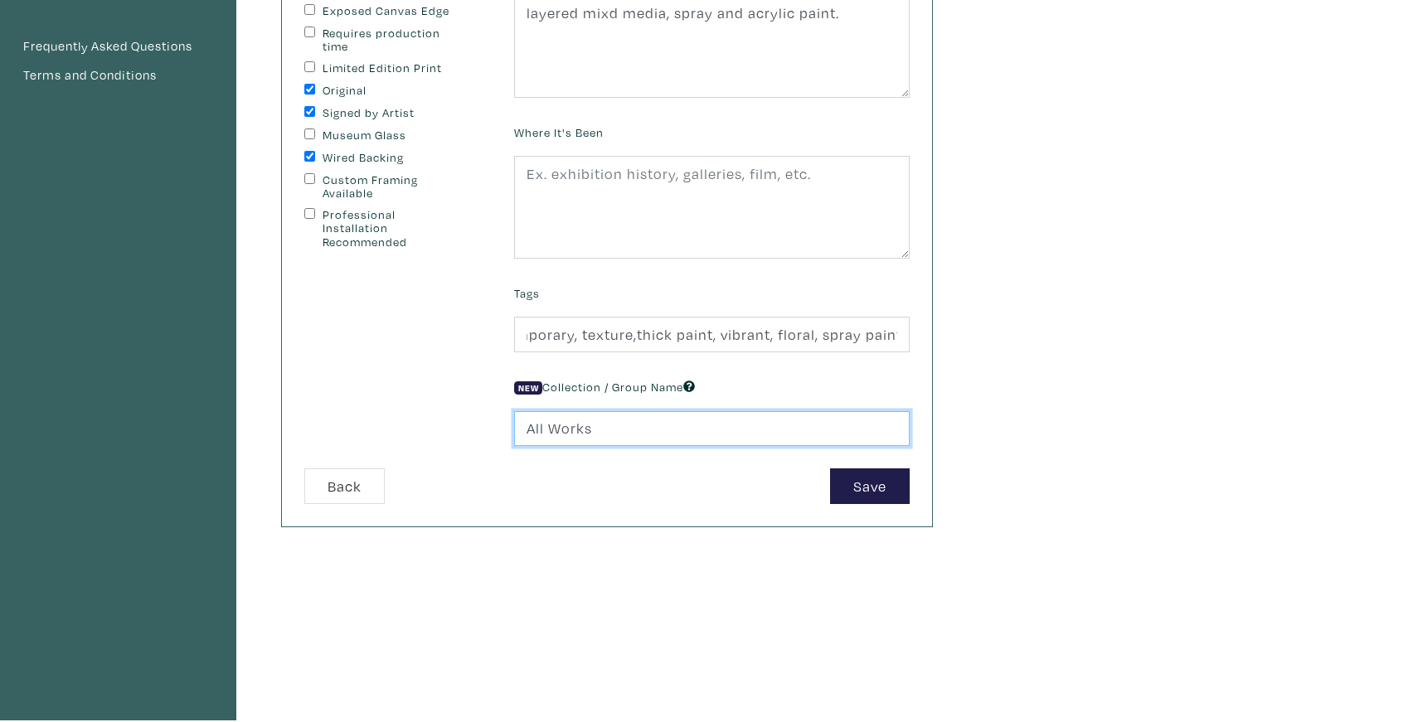
scroll to position [0, 0]
click at [595, 431] on input "All Works" at bounding box center [712, 429] width 396 height 36
drag, startPoint x: 595, startPoint y: 430, endPoint x: 500, endPoint y: 429, distance: 94.5
click at [499, 429] on form "Ready-To-Hang Framed Exposed Canvas Edge Requires production time Limited Editi…" at bounding box center [607, 231] width 630 height 545
type input "f"
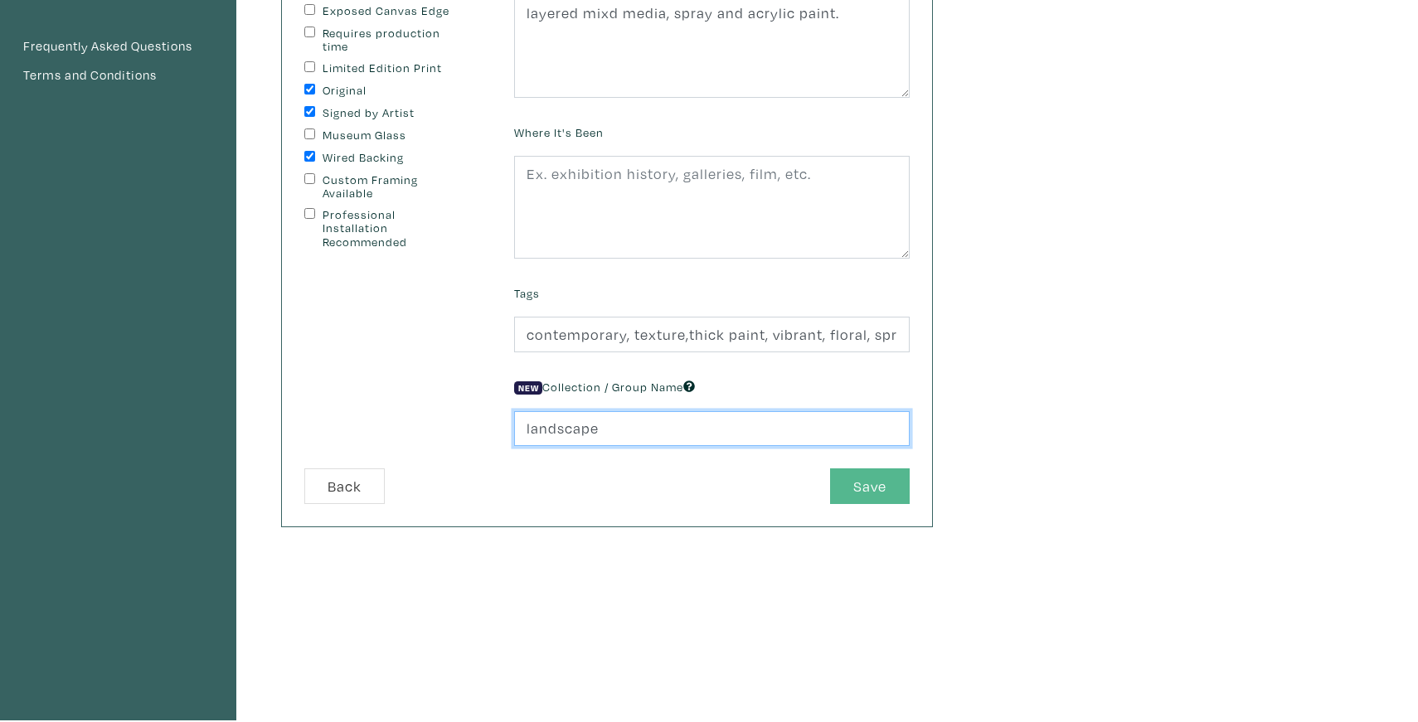
type input "landscape"
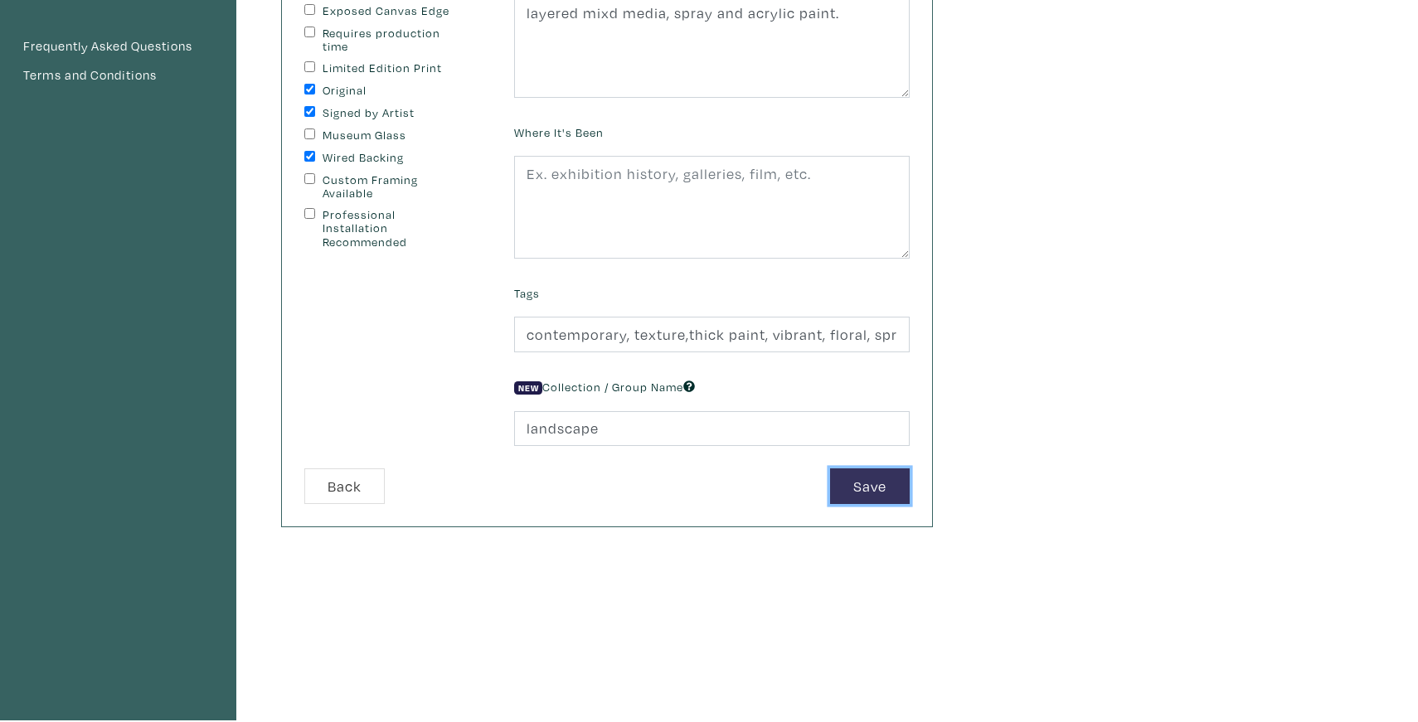
click at [885, 488] on button "Save" at bounding box center [870, 487] width 80 height 36
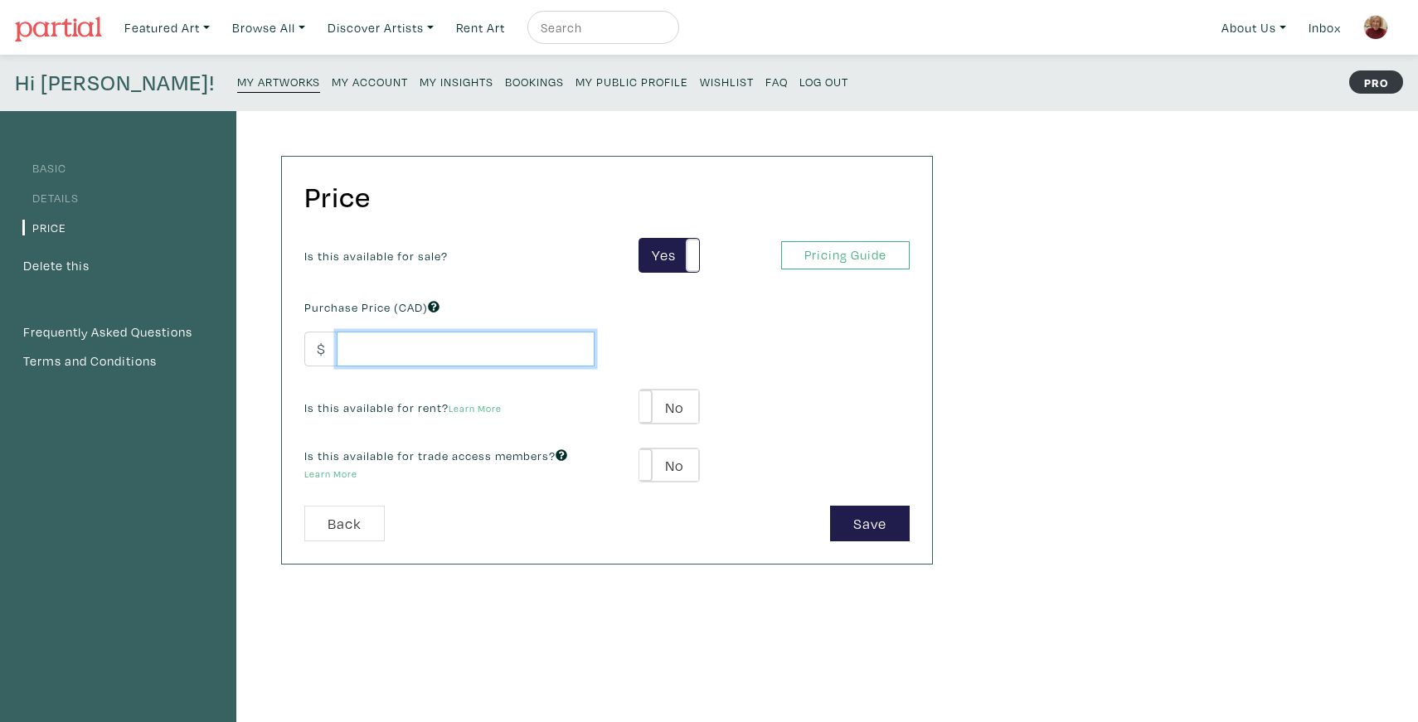
click at [376, 346] on input "number" at bounding box center [466, 350] width 258 height 36
type input "3600"
click at [649, 406] on span at bounding box center [640, 407] width 26 height 34
type input "180"
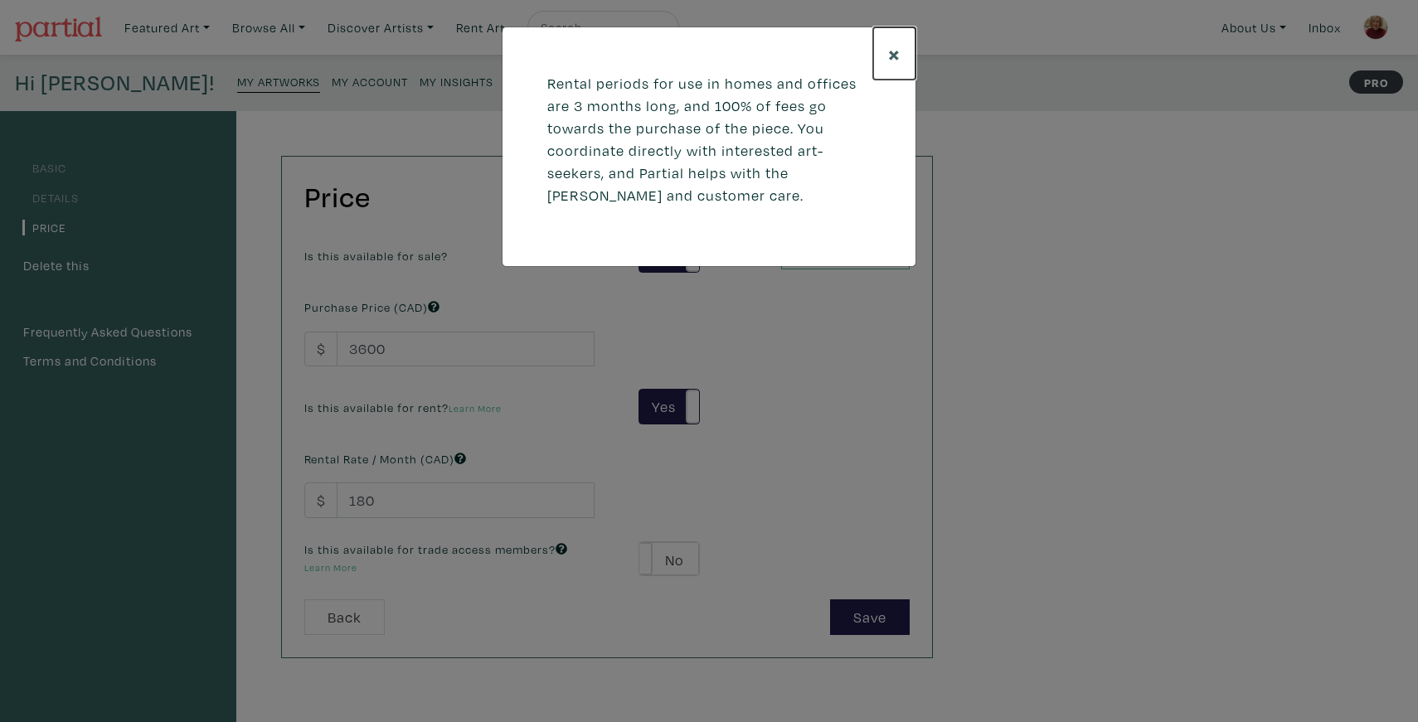
click at [896, 53] on span "×" at bounding box center [894, 53] width 12 height 29
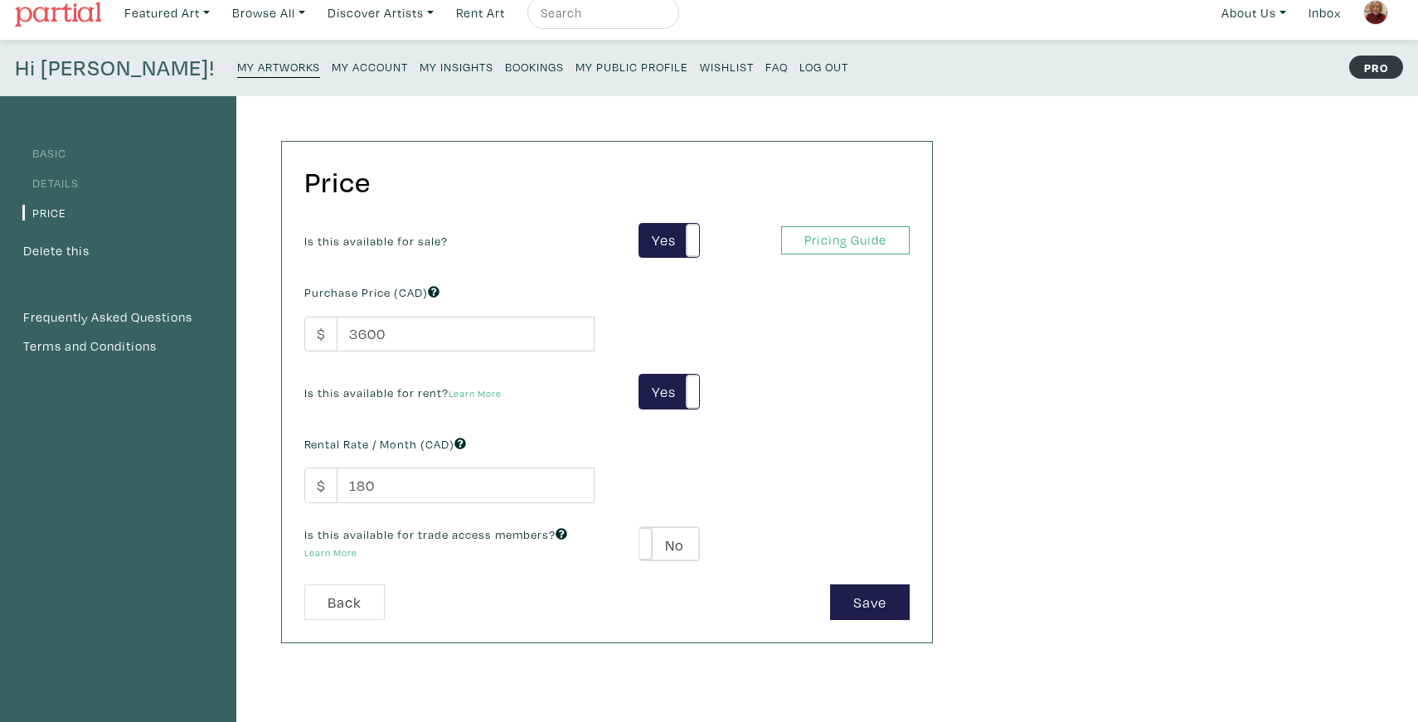
scroll to position [33, 0]
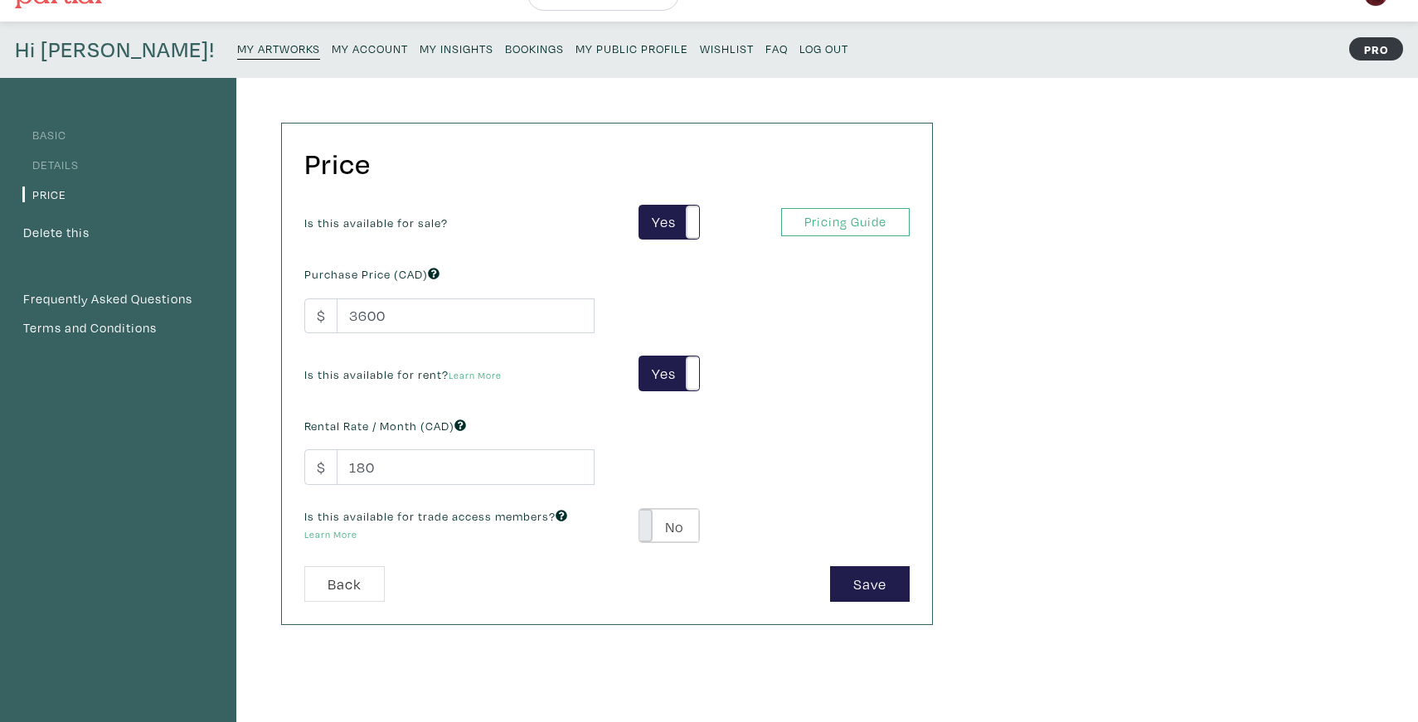
click at [649, 532] on span at bounding box center [640, 526] width 26 height 34
type input "216"
type input "648"
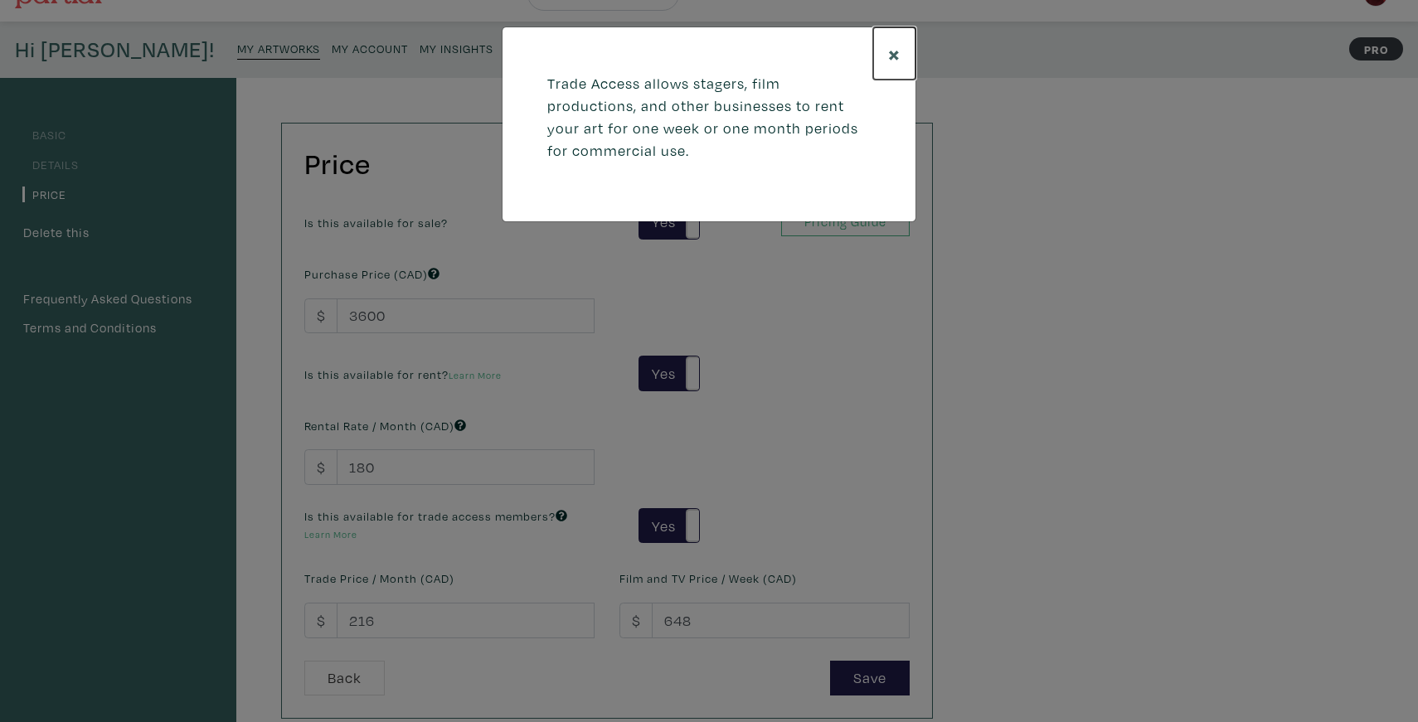
click at [896, 51] on span "×" at bounding box center [894, 53] width 12 height 29
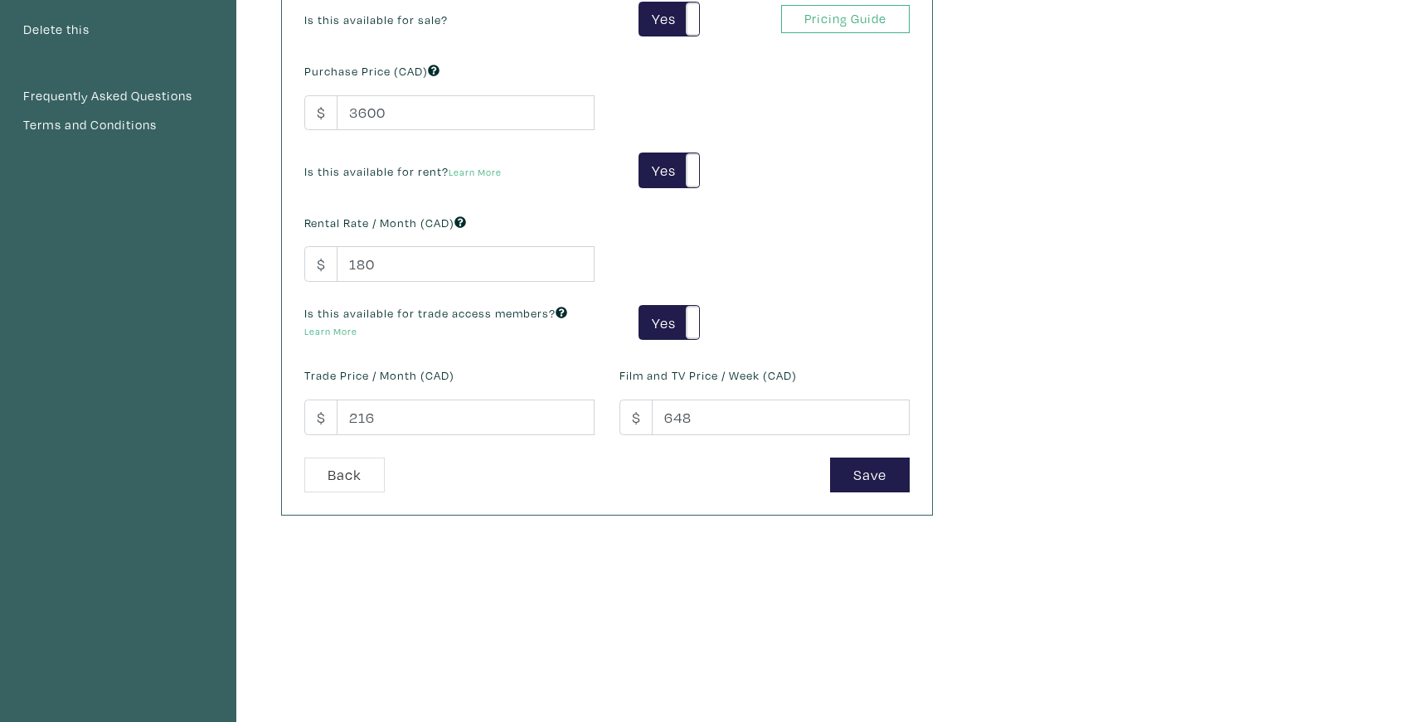
scroll to position [245, 0]
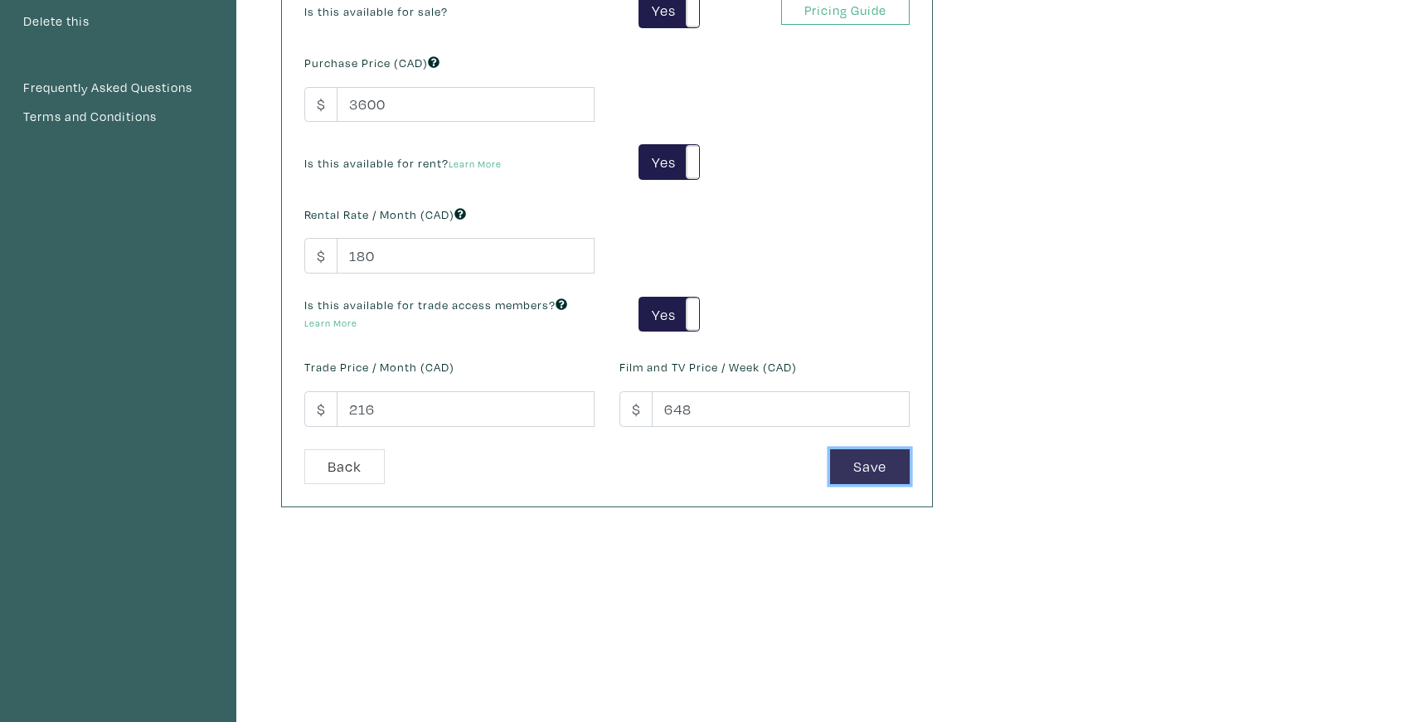
click at [857, 455] on button "Save" at bounding box center [870, 467] width 80 height 36
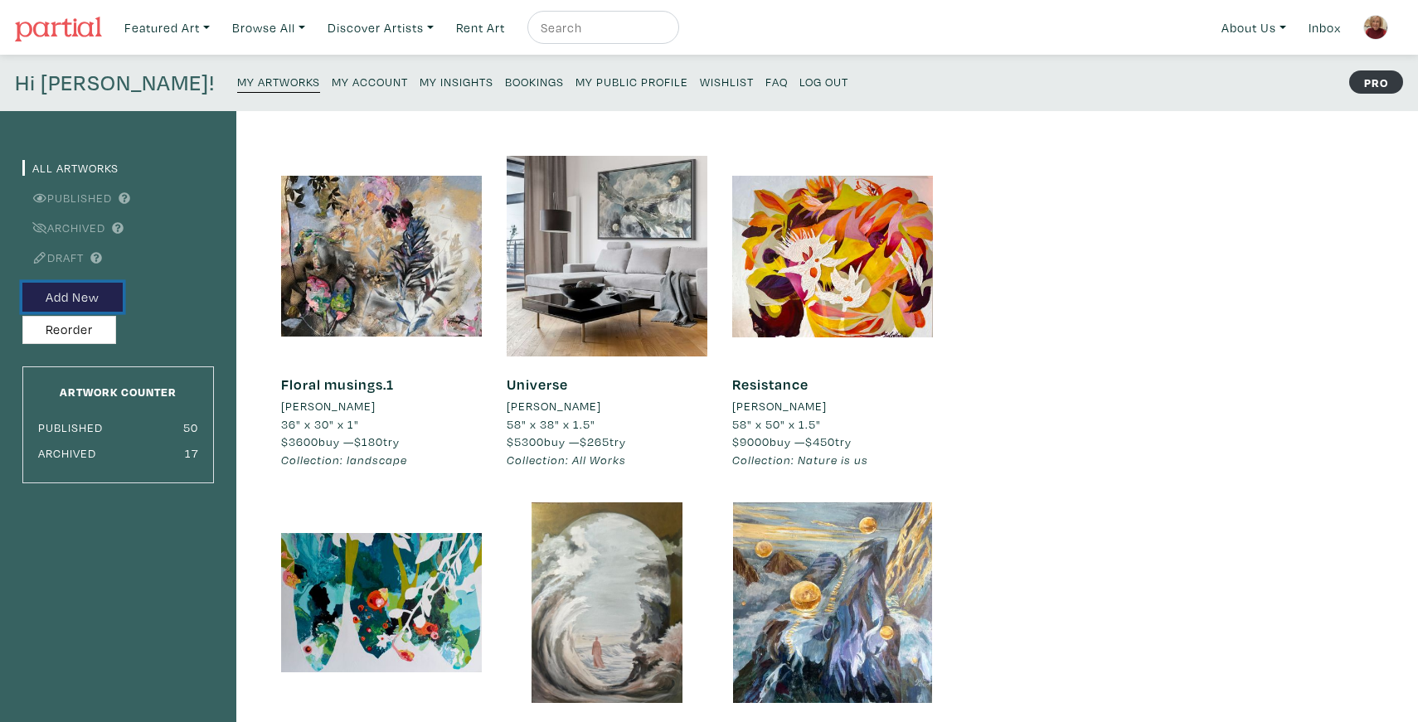
click at [100, 298] on button "Add New" at bounding box center [72, 297] width 100 height 29
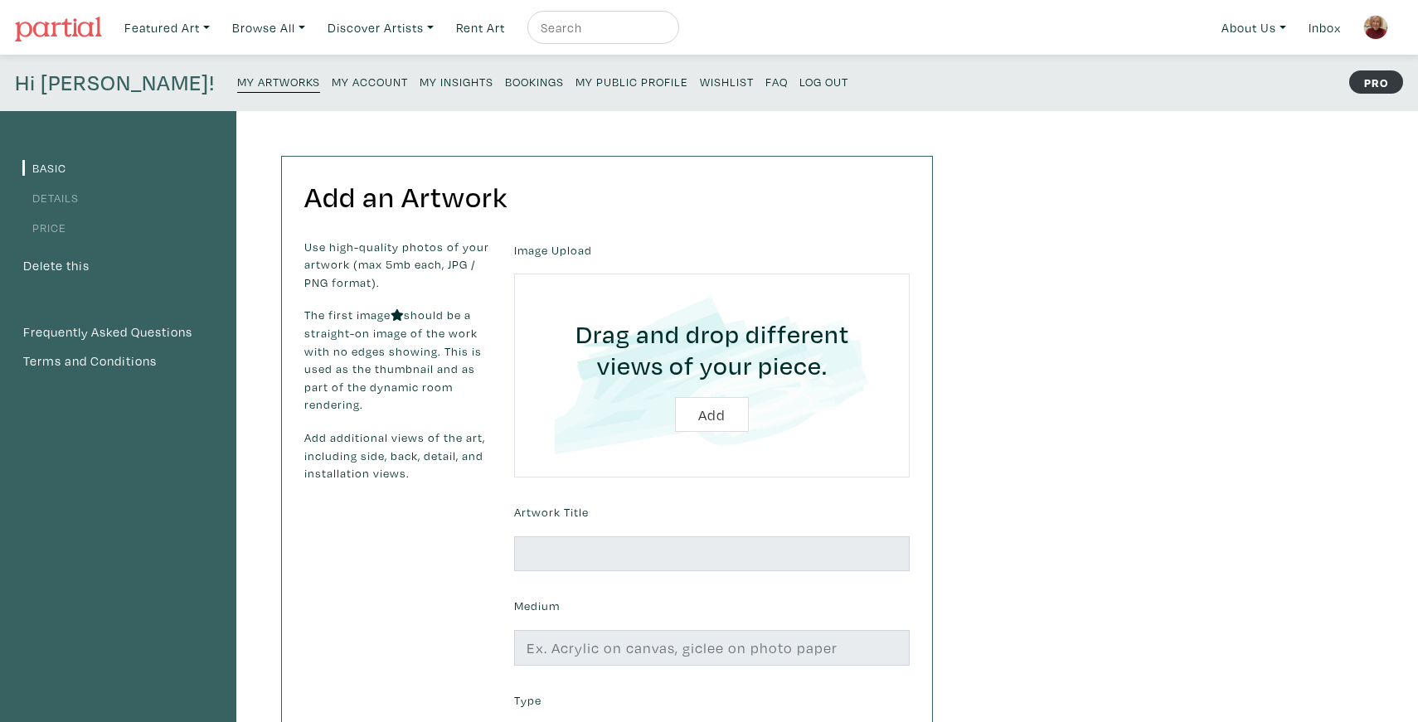
click at [706, 411] on input "file" at bounding box center [711, 376] width 349 height 158
click at [726, 406] on input "file" at bounding box center [711, 376] width 349 height 158
type input "C:\fakepath\IMG_8127.jpeg"
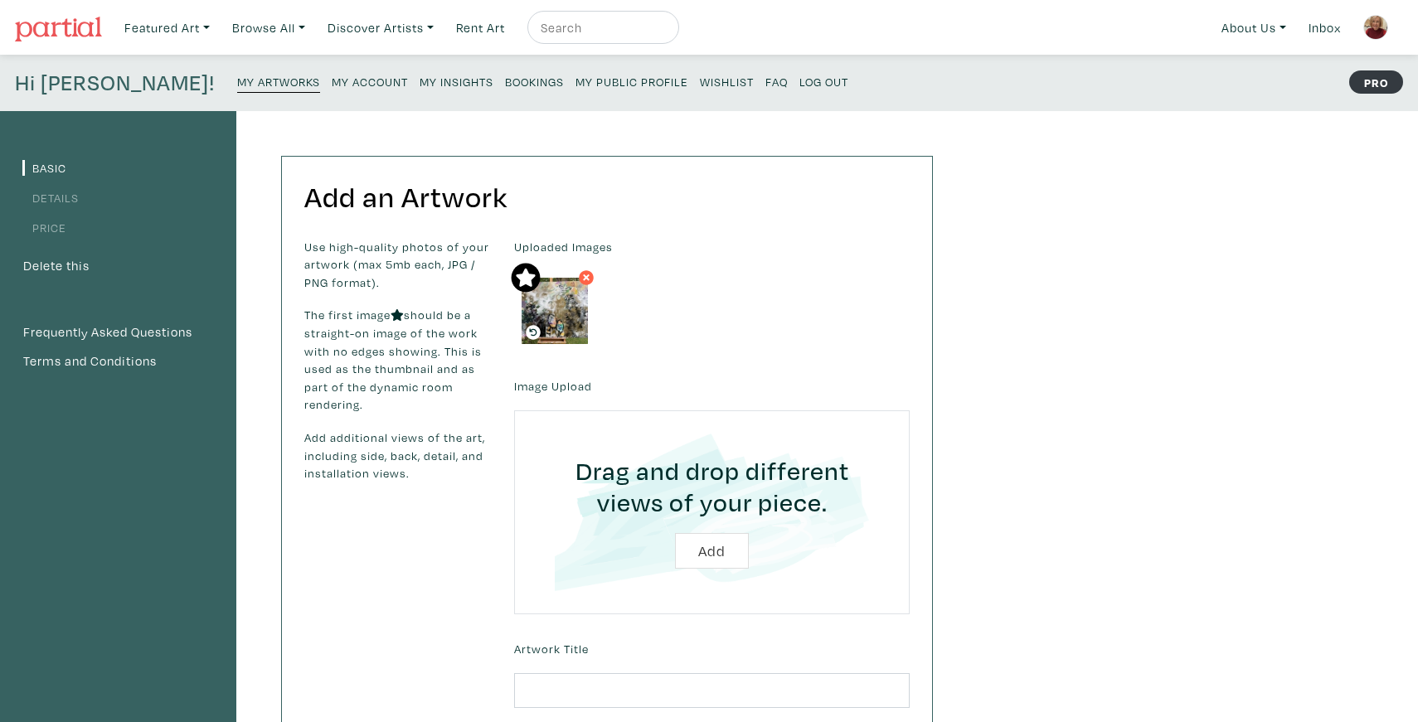
click at [693, 274] on div "Uploaded Images" at bounding box center [712, 295] width 420 height 114
click at [669, 293] on div "Uploaded Images" at bounding box center [712, 295] width 420 height 114
click at [709, 550] on input "file" at bounding box center [711, 513] width 349 height 158
type input "C:\fakepath\DSC_1024.jpeg"
click at [719, 553] on input "file" at bounding box center [711, 513] width 349 height 158
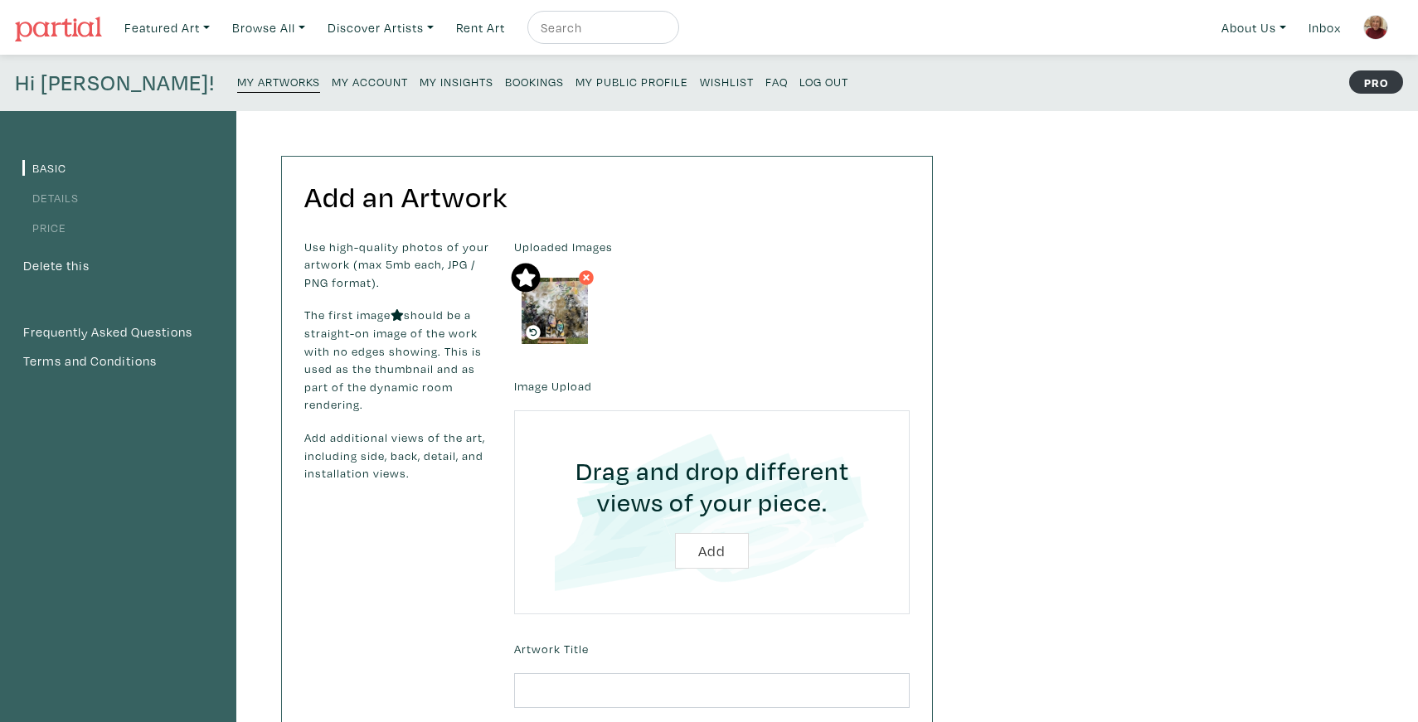
type input "C:\fakepath\Julia_Hacker_treasured times_2020.jpeg"
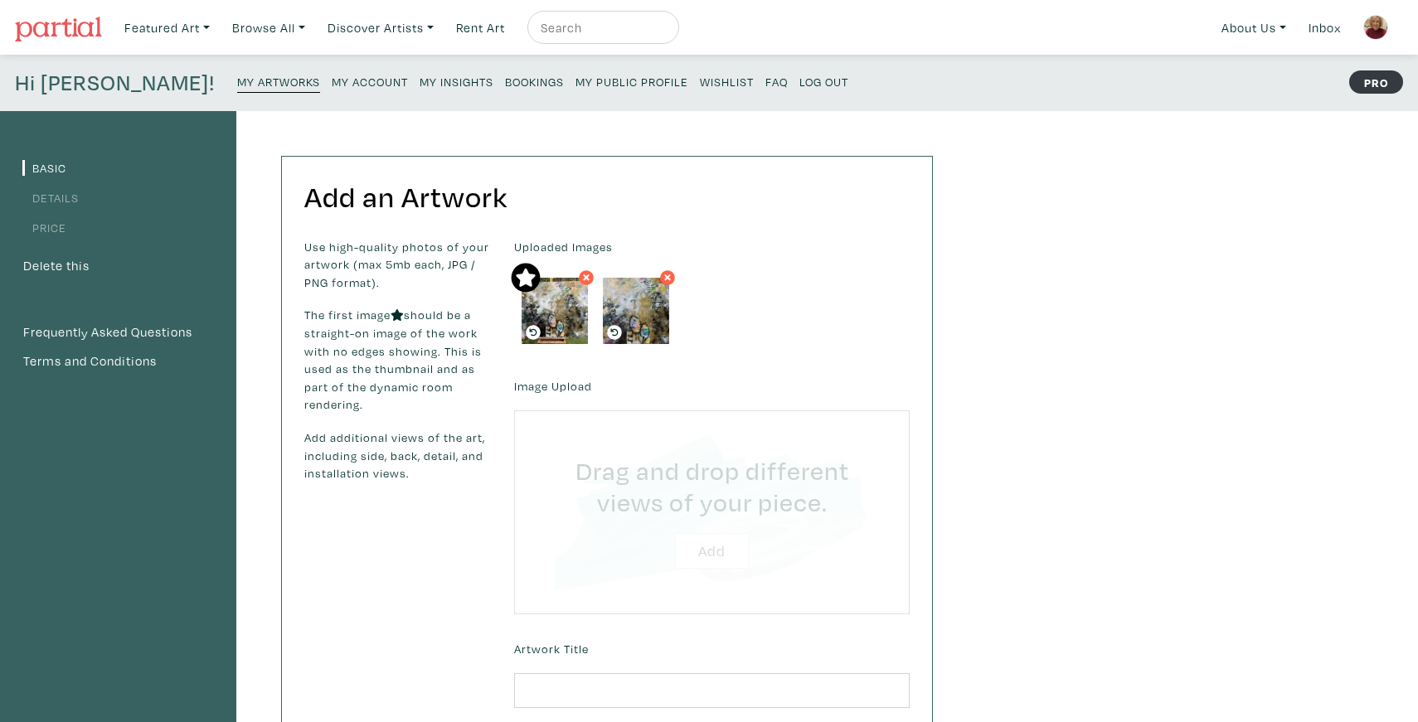
type input "C:\fakepath\F7A2AE27-DD56-4775-A291-F855E0A7B74C_1_105_c.jpeg"
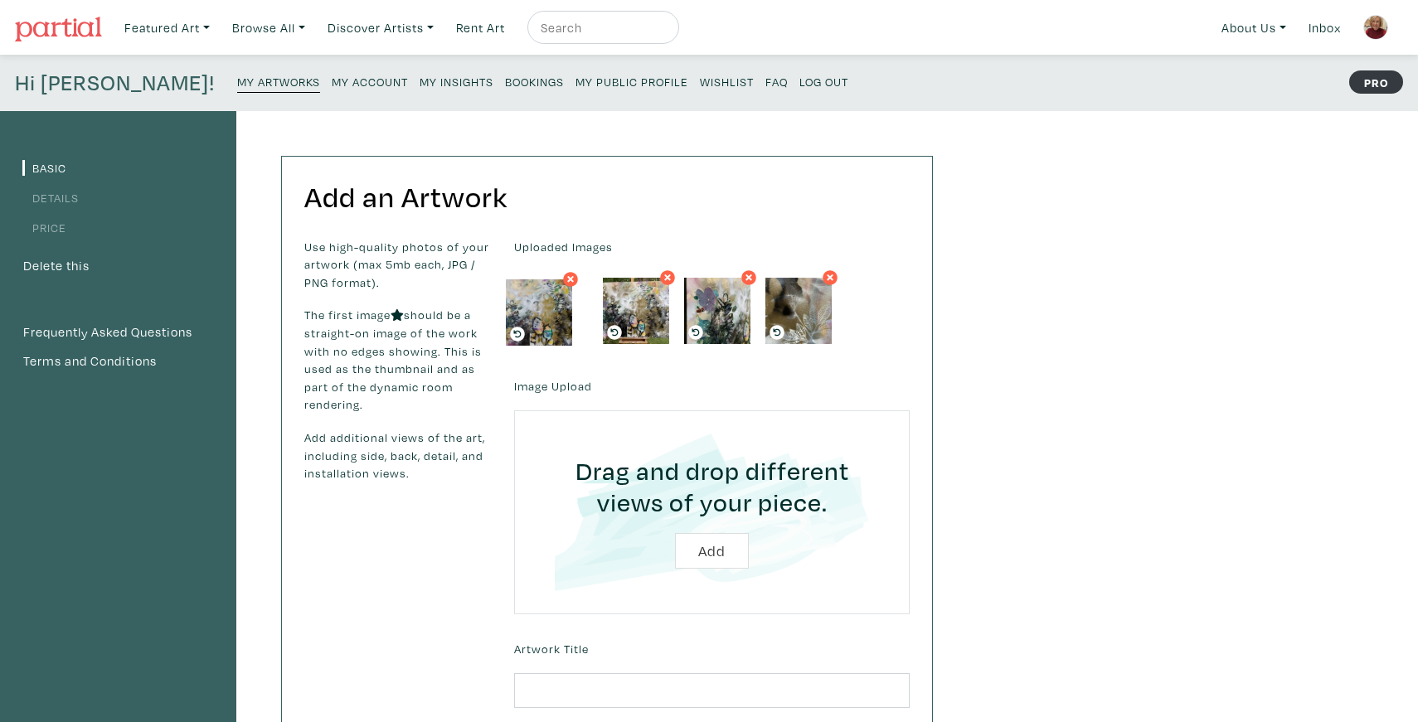
drag, startPoint x: 650, startPoint y: 298, endPoint x: 555, endPoint y: 299, distance: 95.4
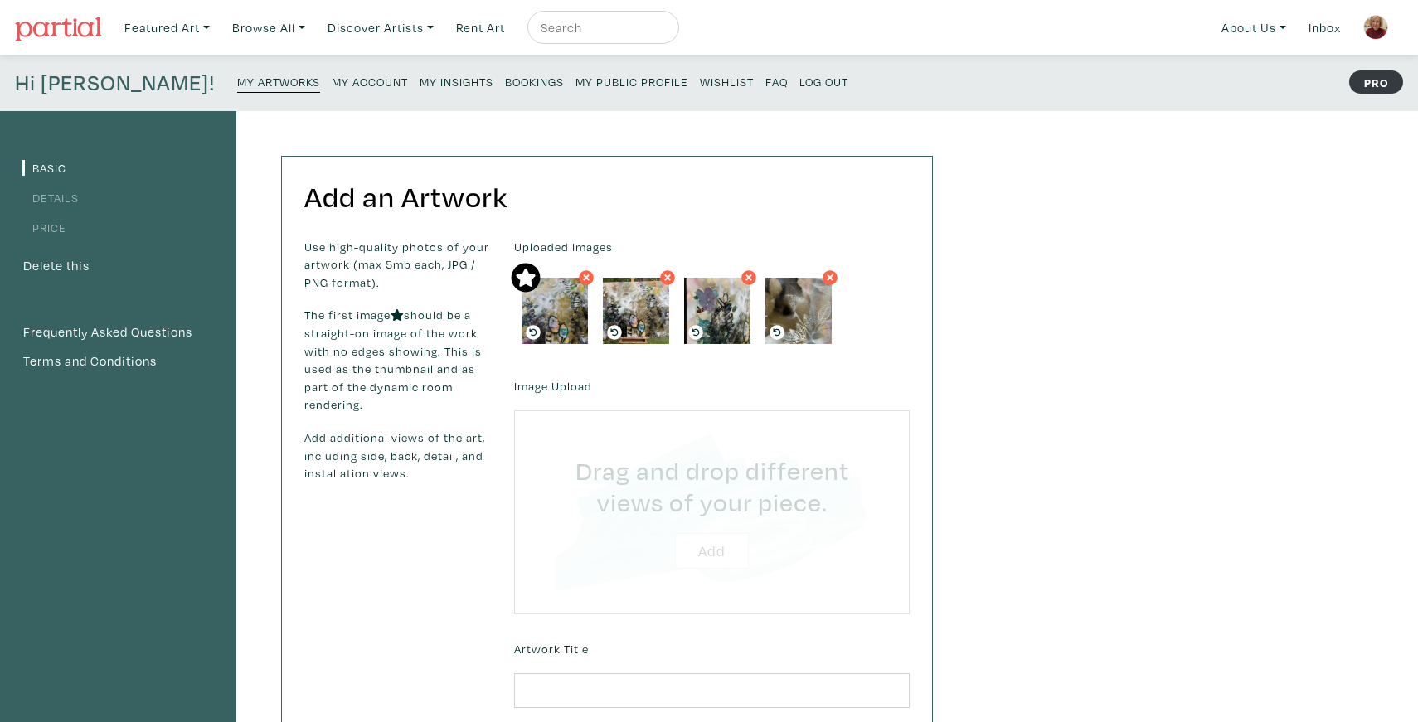
type input "C:\fakepath\B10BBDDB-BF7F-4DF0-9166-6EA74FEE5071_1_105_c.jpeg"
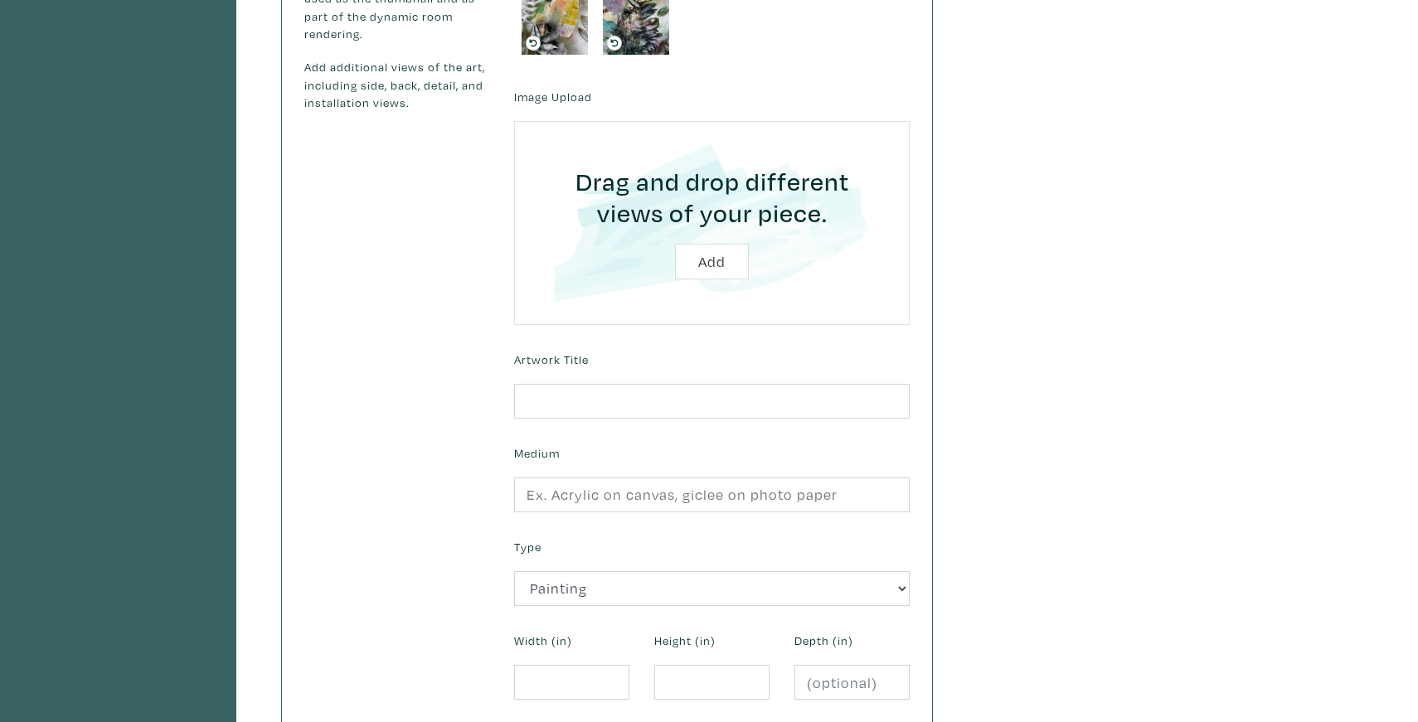
scroll to position [411, 0]
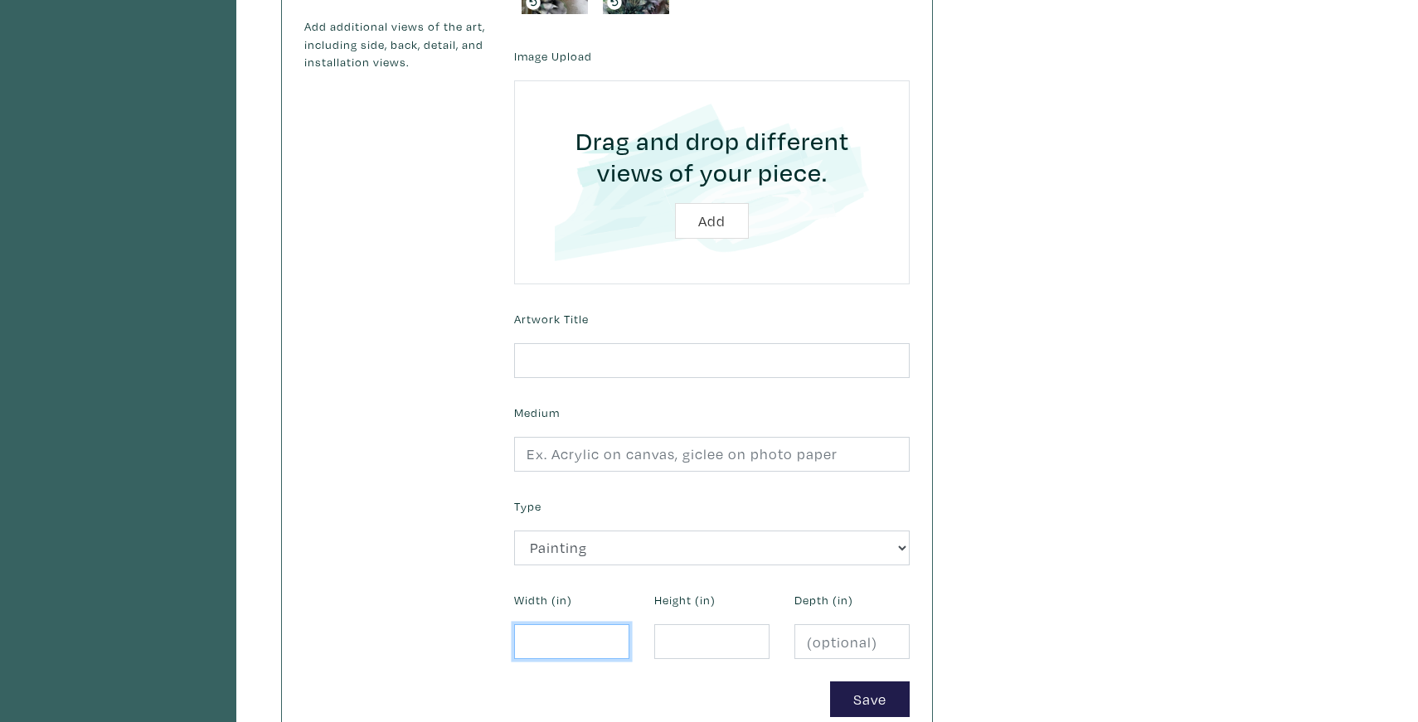
click at [537, 640] on input "number" at bounding box center [571, 642] width 115 height 36
type input "48"
click at [703, 650] on input "number" at bounding box center [711, 642] width 115 height 36
type input "36"
click at [826, 648] on input "number" at bounding box center [851, 642] width 115 height 36
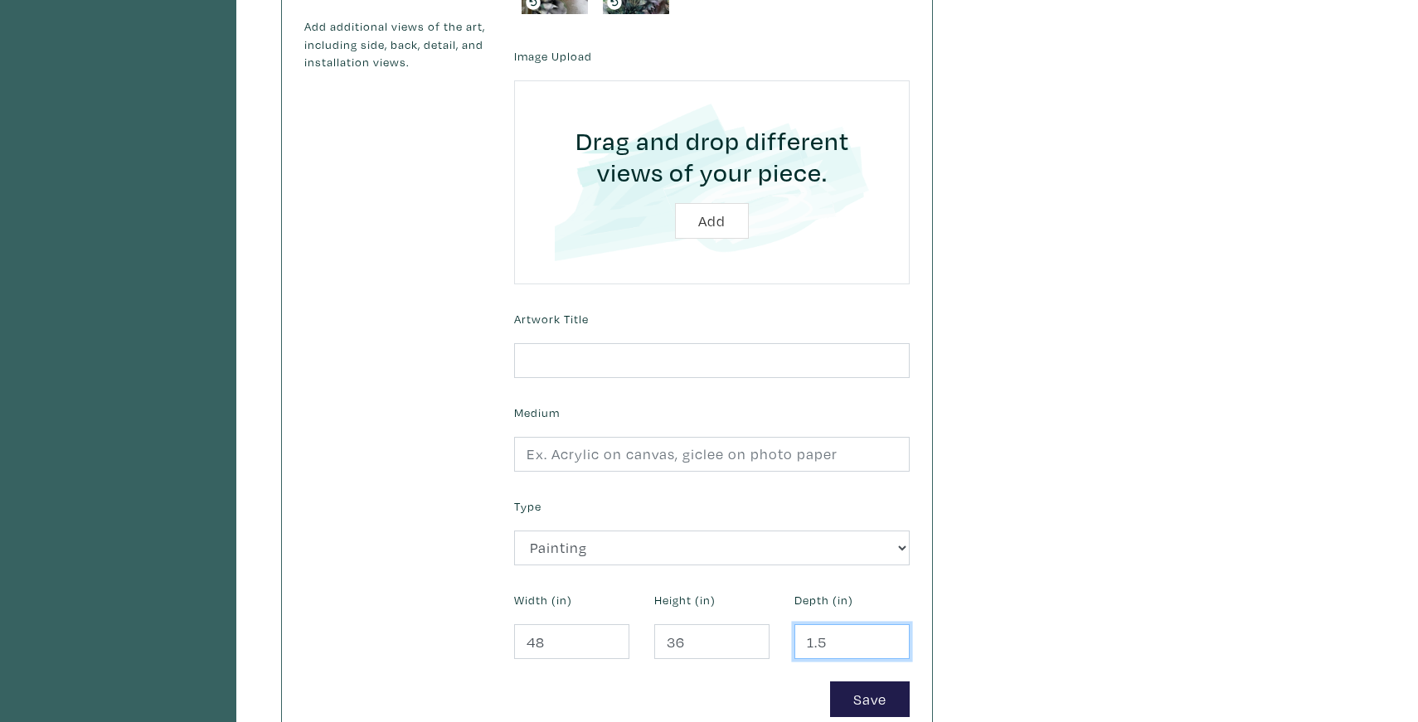
type input "1.5"
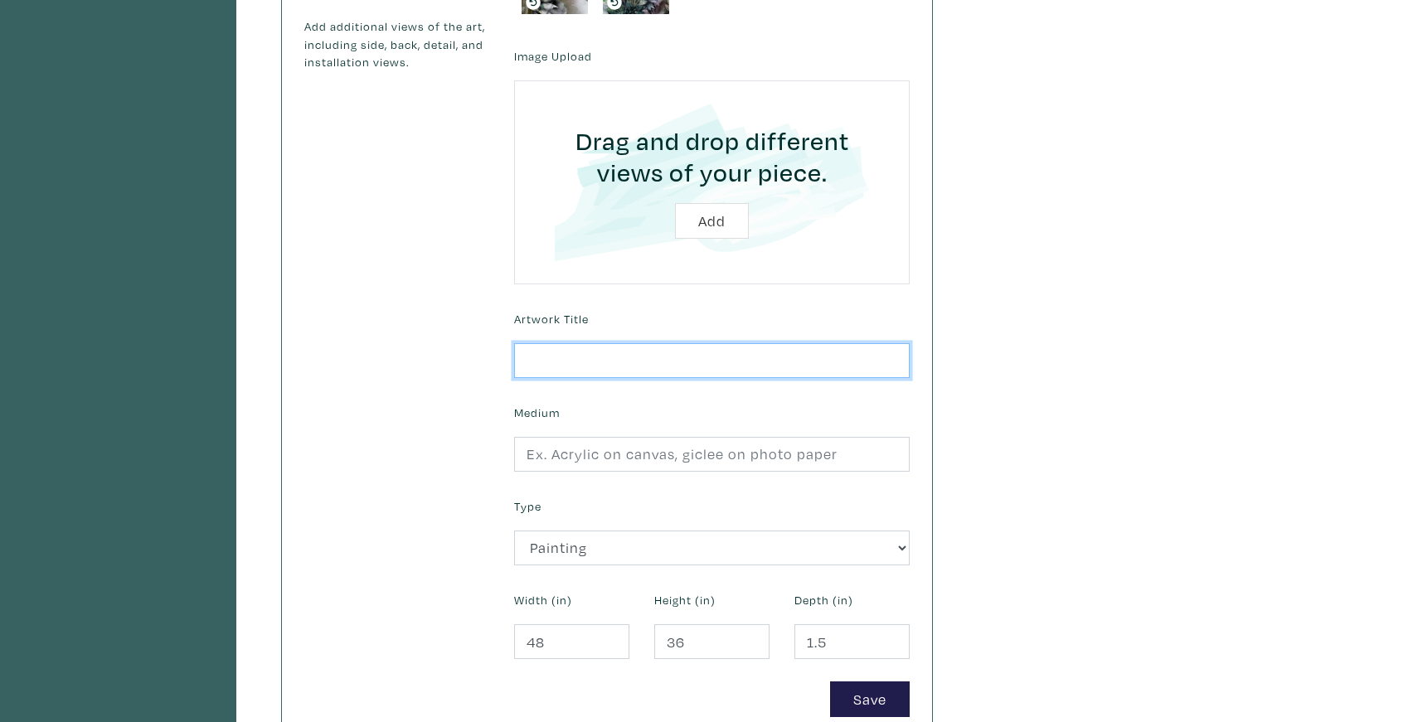
click at [540, 362] on input "text" at bounding box center [712, 361] width 396 height 36
type input "Floral musings.2"
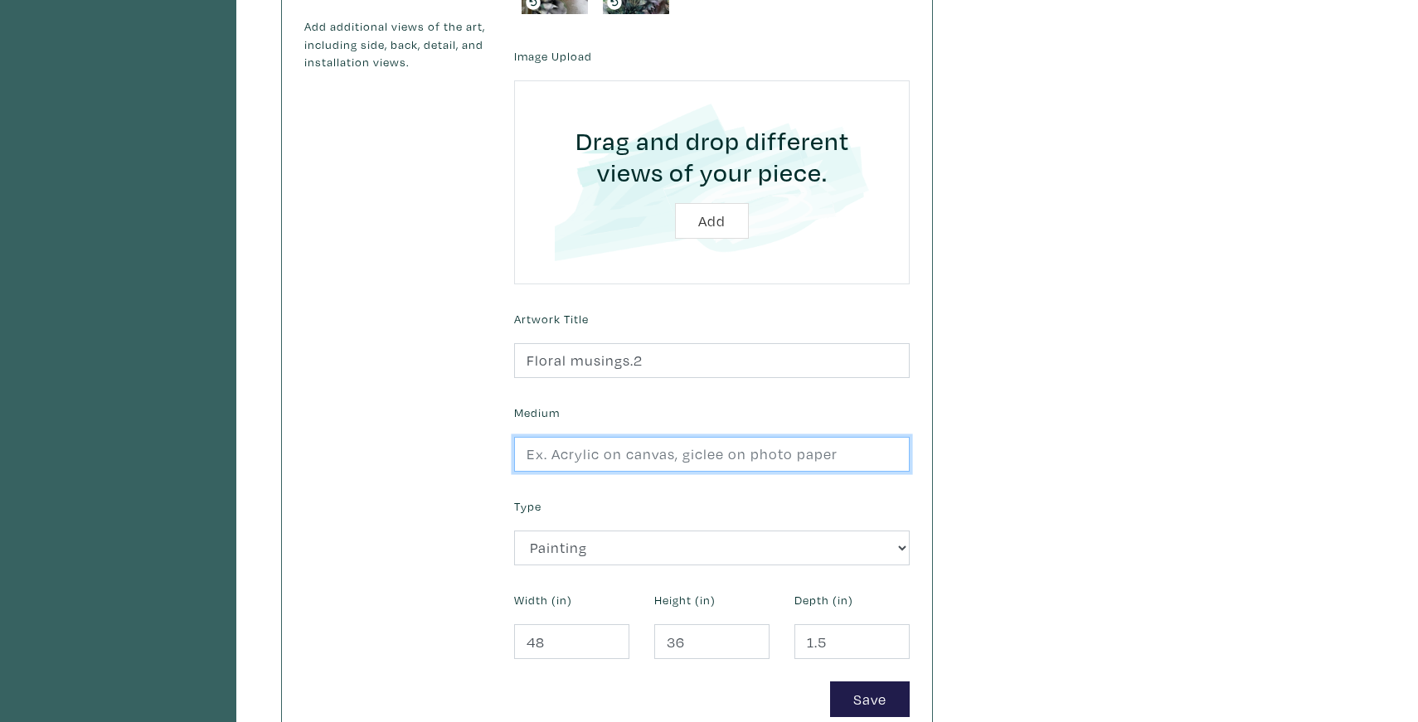
click at [561, 454] on input "text" at bounding box center [712, 455] width 396 height 36
type input "Acrylic and mixed media on canvas"
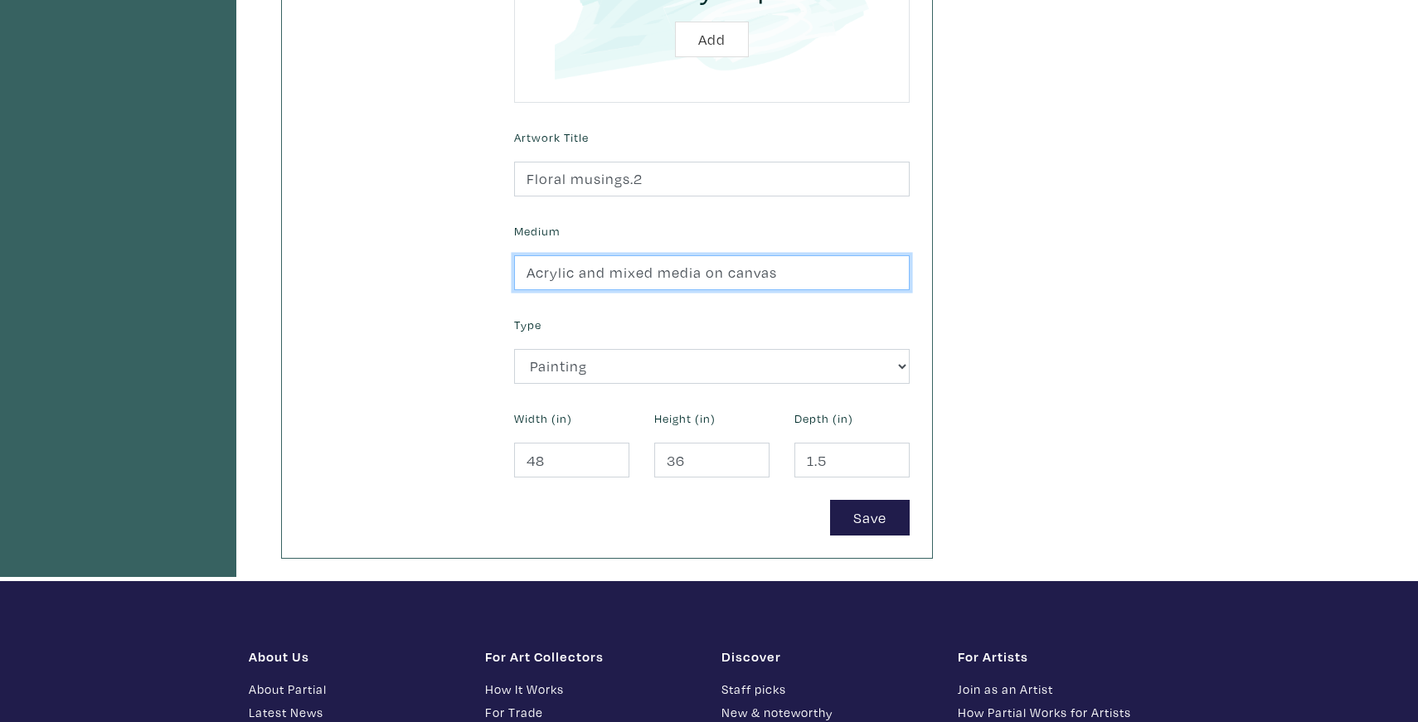
scroll to position [647, 0]
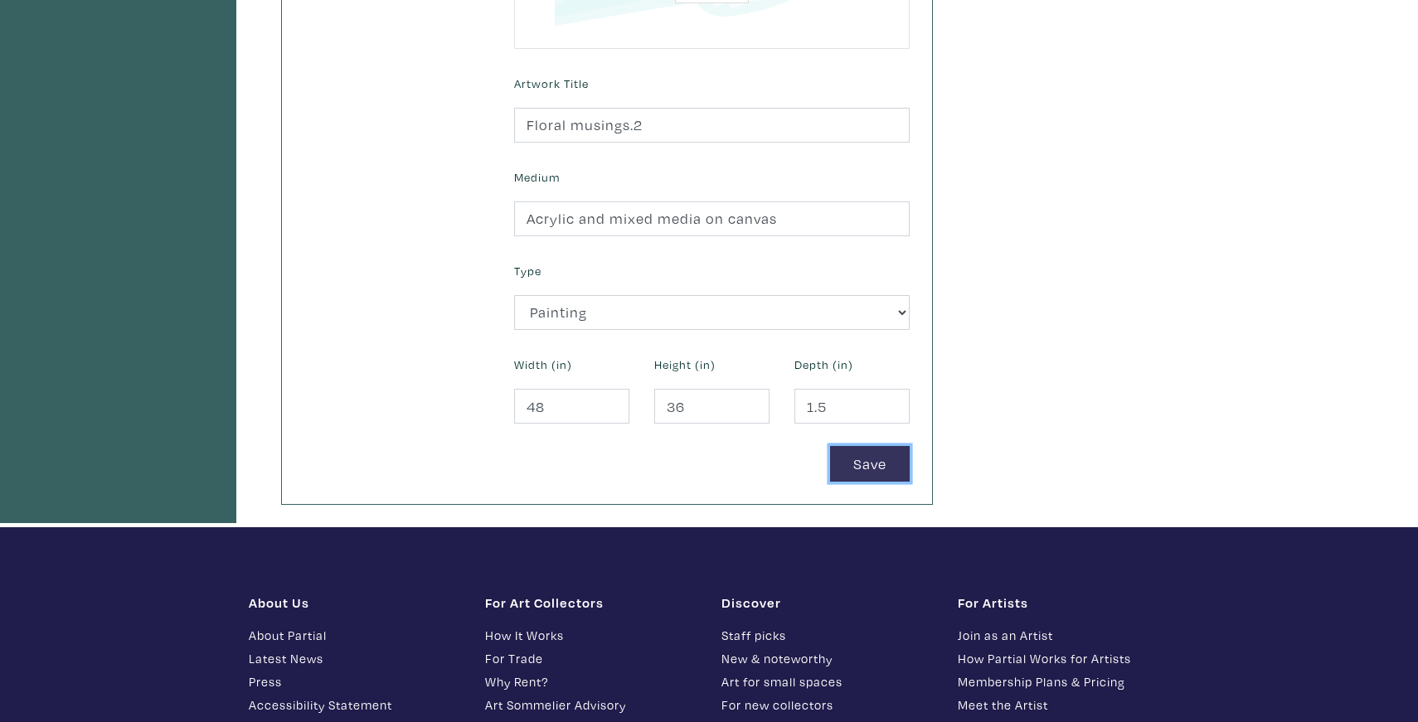
click at [881, 466] on button "Save" at bounding box center [870, 464] width 80 height 36
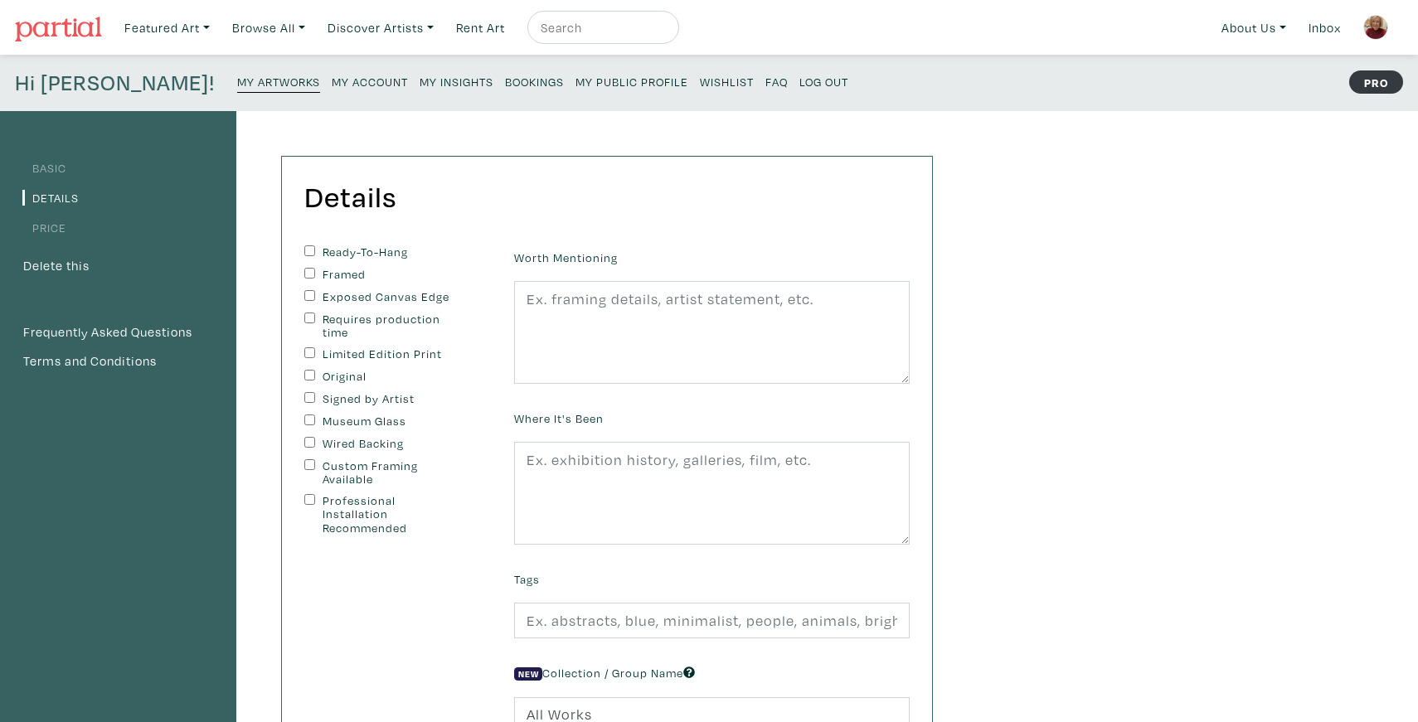
click at [306, 251] on input "Ready-To-Hang" at bounding box center [309, 250] width 11 height 11
checkbox input "true"
click at [306, 370] on input "Original" at bounding box center [309, 375] width 11 height 11
checkbox input "true"
click at [308, 397] on input "Signed by Artist" at bounding box center [309, 397] width 11 height 11
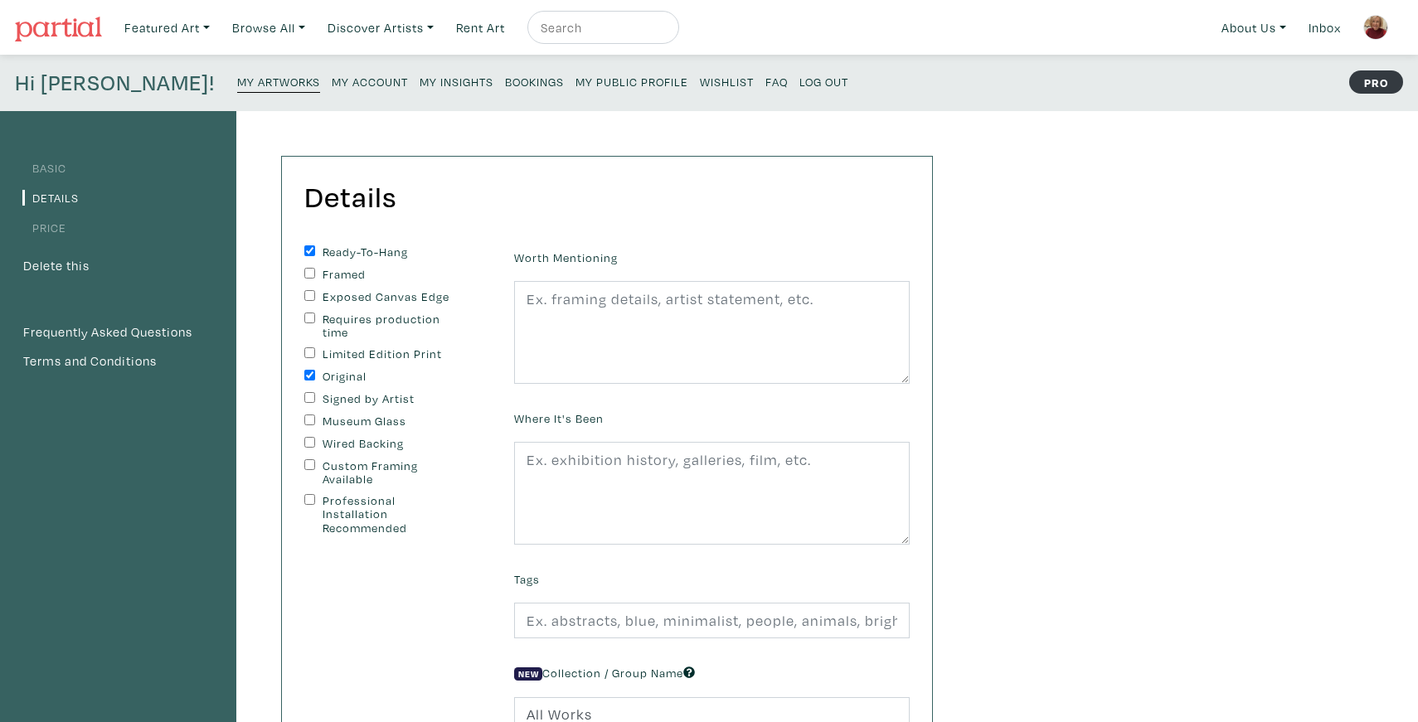
checkbox input "true"
click at [312, 443] on input "Wired Backing" at bounding box center [309, 442] width 11 height 11
checkbox input "true"
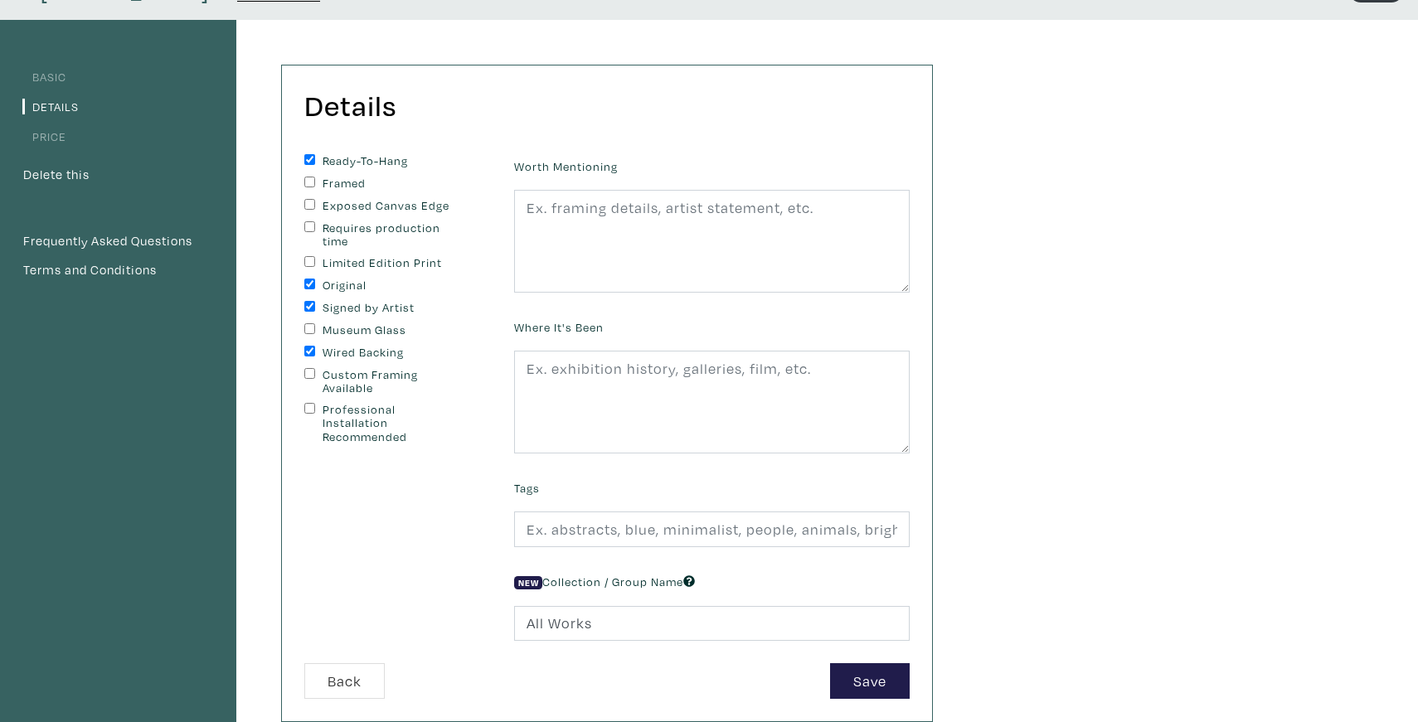
scroll to position [104, 0]
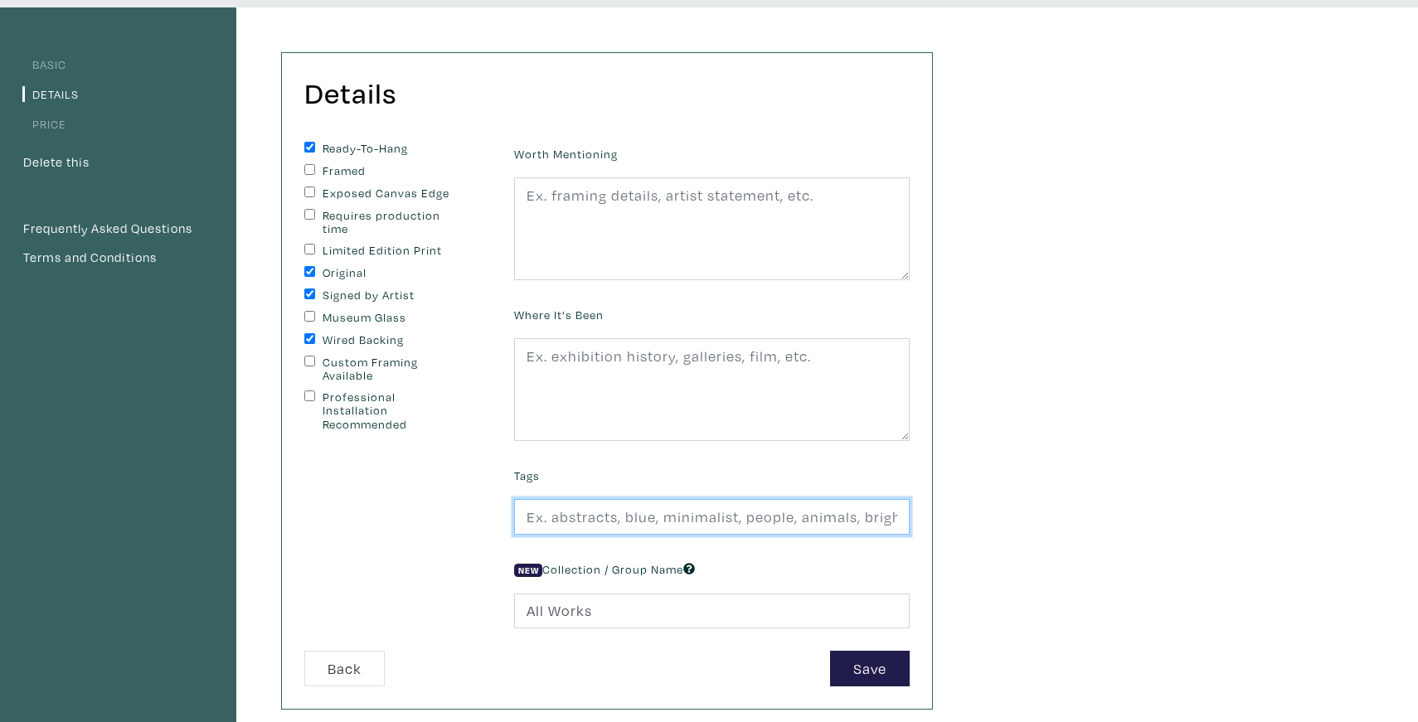
click at [558, 526] on input "text" at bounding box center [712, 517] width 396 height 36
drag, startPoint x: 755, startPoint y: 518, endPoint x: 854, endPoint y: 522, distance: 98.8
click at [853, 523] on input "floral, colorful, vibrant, abstract, yellow, pink," at bounding box center [712, 517] width 396 height 36
type input "floral, colorful, vibrant, abstract, gold, spray paint,textured"
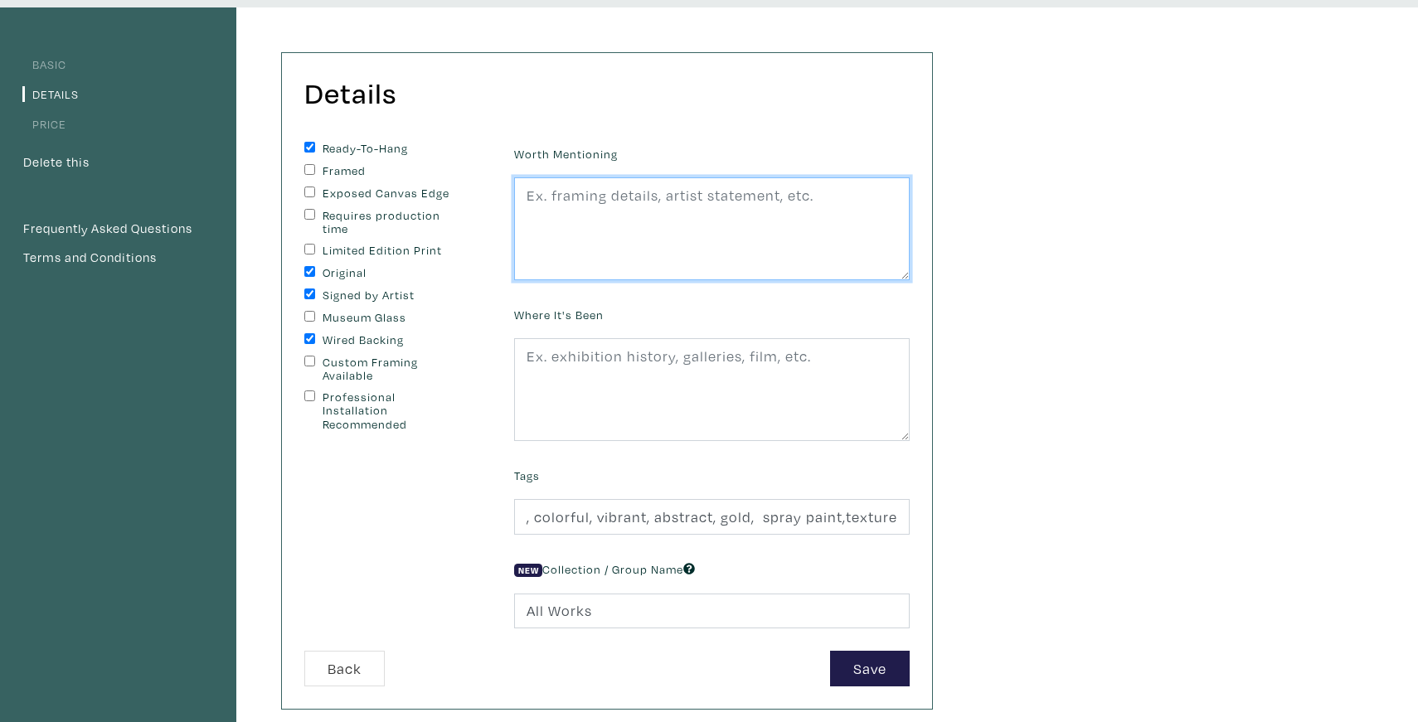
scroll to position [0, 0]
click at [522, 197] on textarea at bounding box center [712, 228] width 396 height 103
click at [609, 197] on textarea "spray paint,collage,acrylic" at bounding box center [712, 228] width 396 height 103
click at [745, 197] on textarea "spray paint,hand drawn collage,acrylic" at bounding box center [712, 228] width 396 height 103
type textarea "spray paint,hand drawn collage, acrylic"
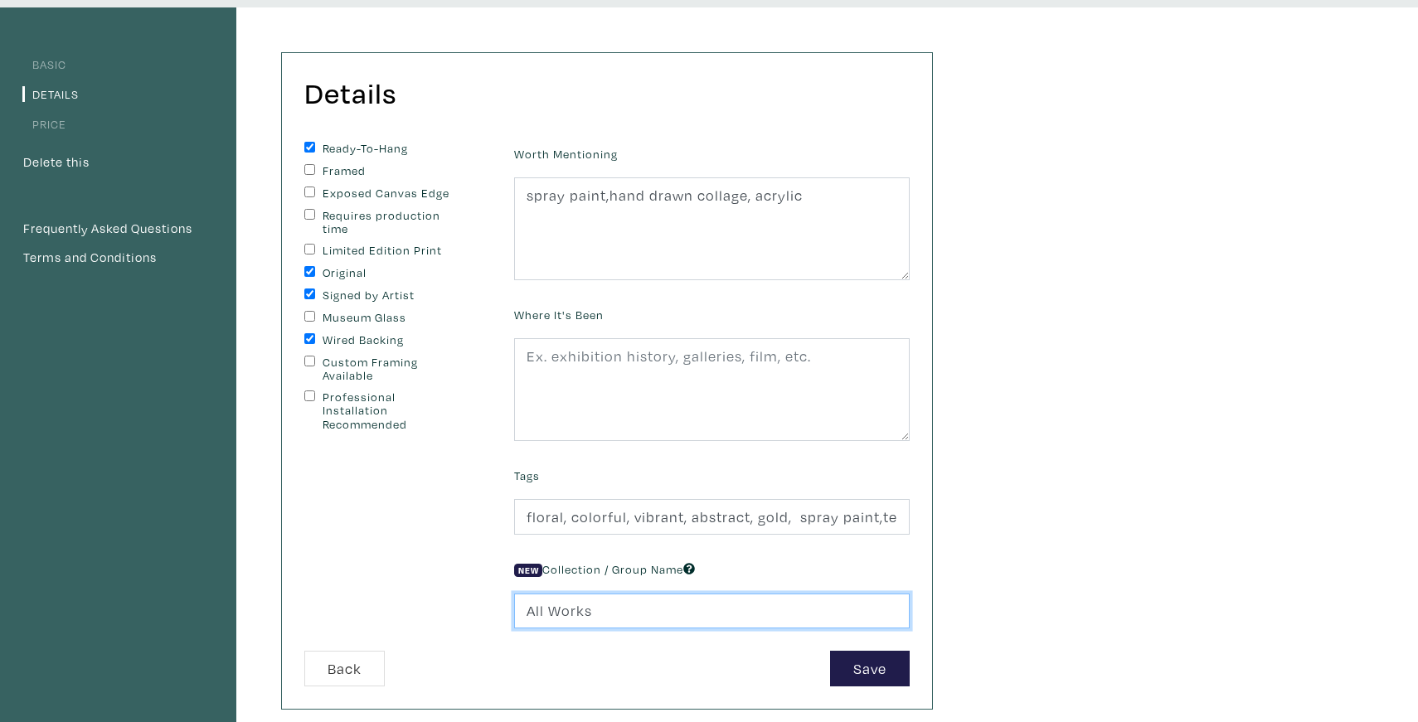
click at [584, 616] on input "All Works" at bounding box center [712, 612] width 396 height 36
drag, startPoint x: 611, startPoint y: 611, endPoint x: 501, endPoint y: 611, distance: 110.3
click at [501, 611] on form "Ready-To-Hang Framed Exposed Canvas Edge Requires production time Limited Editi…" at bounding box center [607, 414] width 630 height 545
type input "landscape"
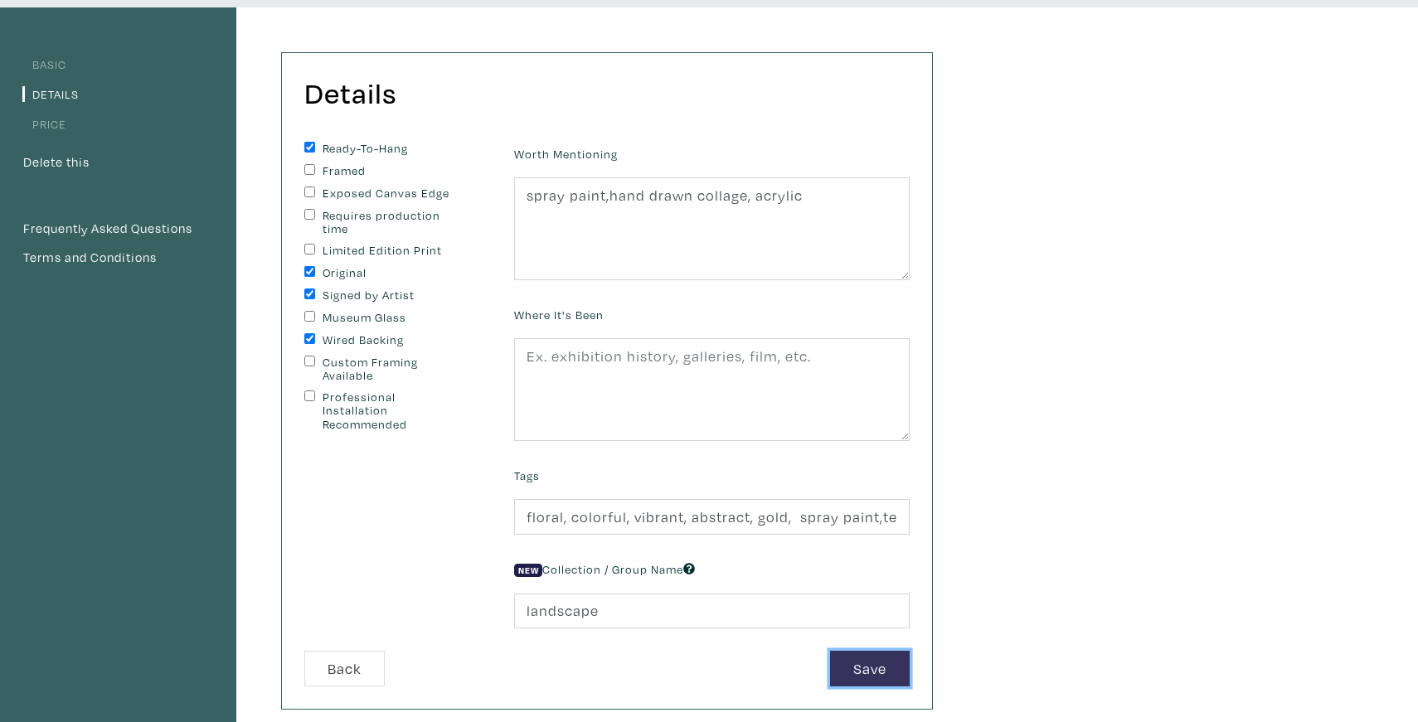
click at [875, 663] on button "Save" at bounding box center [870, 669] width 80 height 36
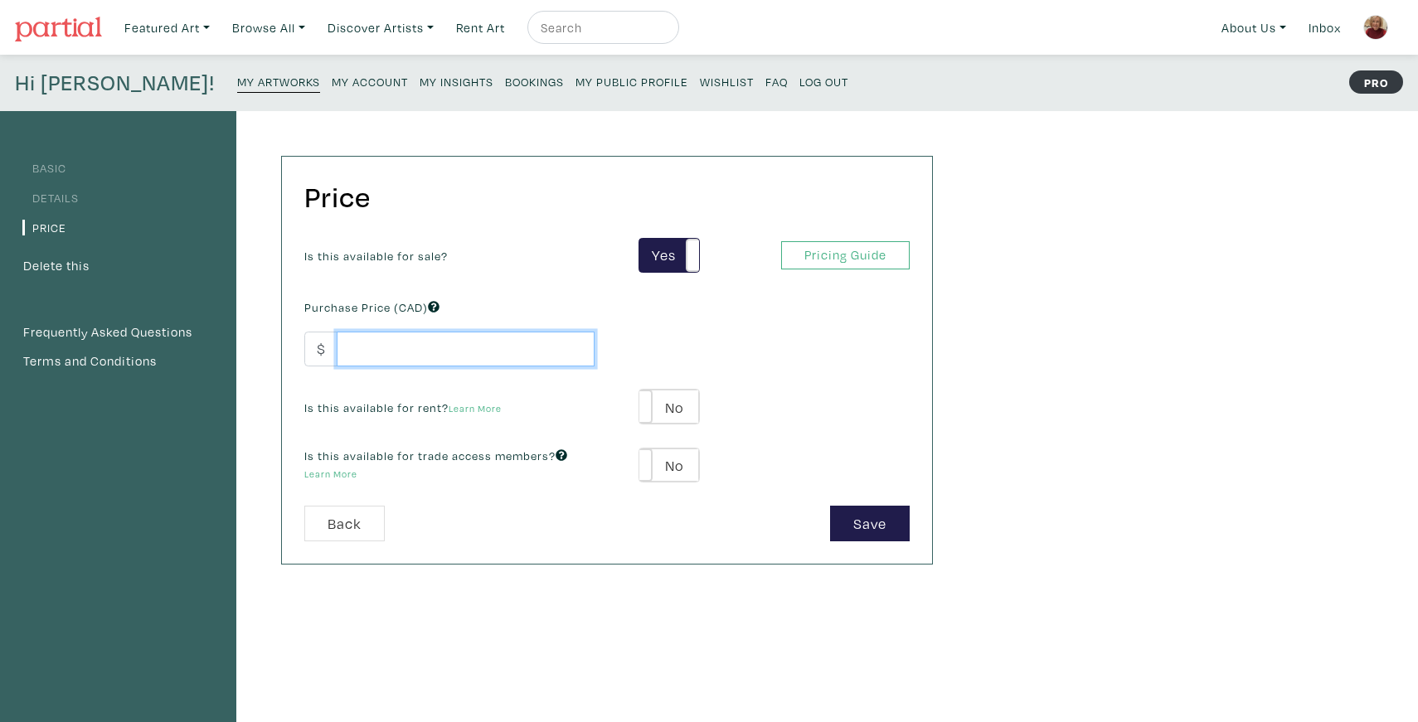
click at [362, 354] on input "number" at bounding box center [466, 350] width 258 height 36
type input "3900"
click at [654, 404] on label "No" at bounding box center [668, 407] width 59 height 34
type input "195"
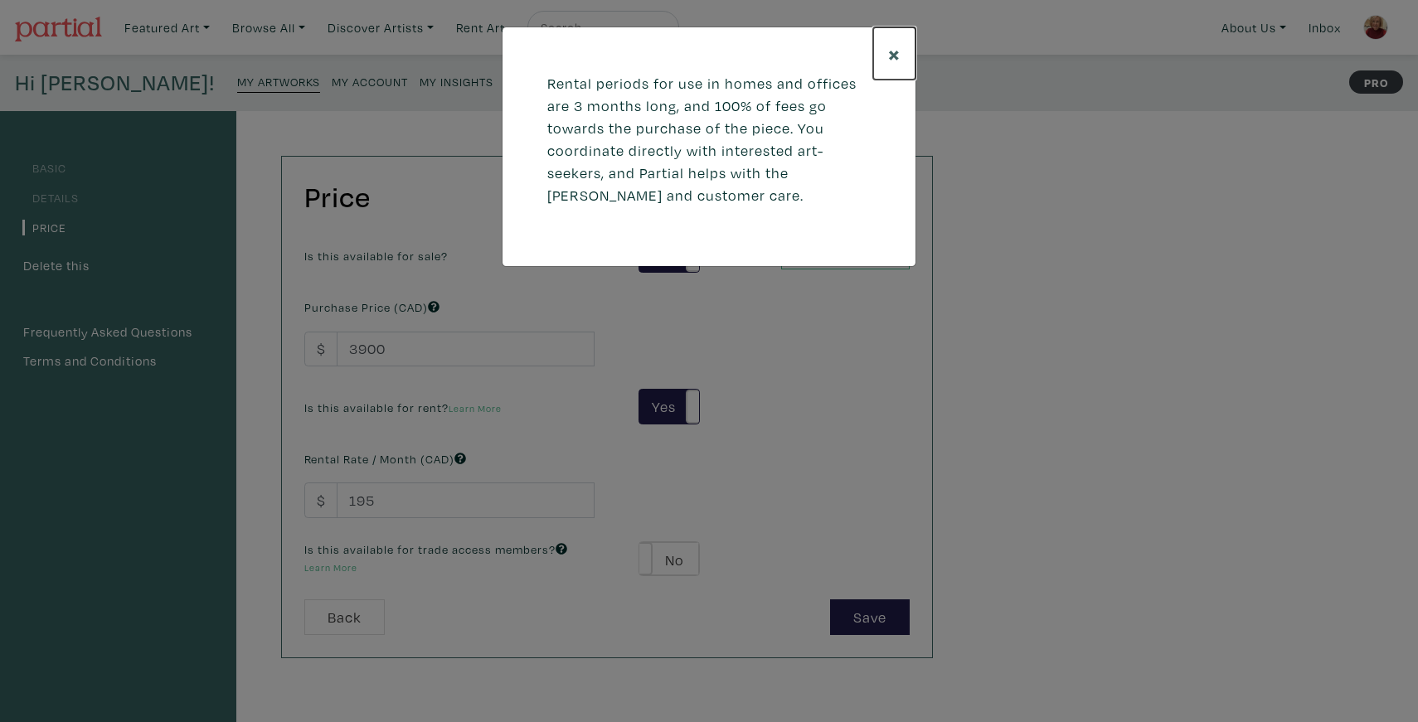
click at [890, 52] on span "×" at bounding box center [894, 53] width 12 height 29
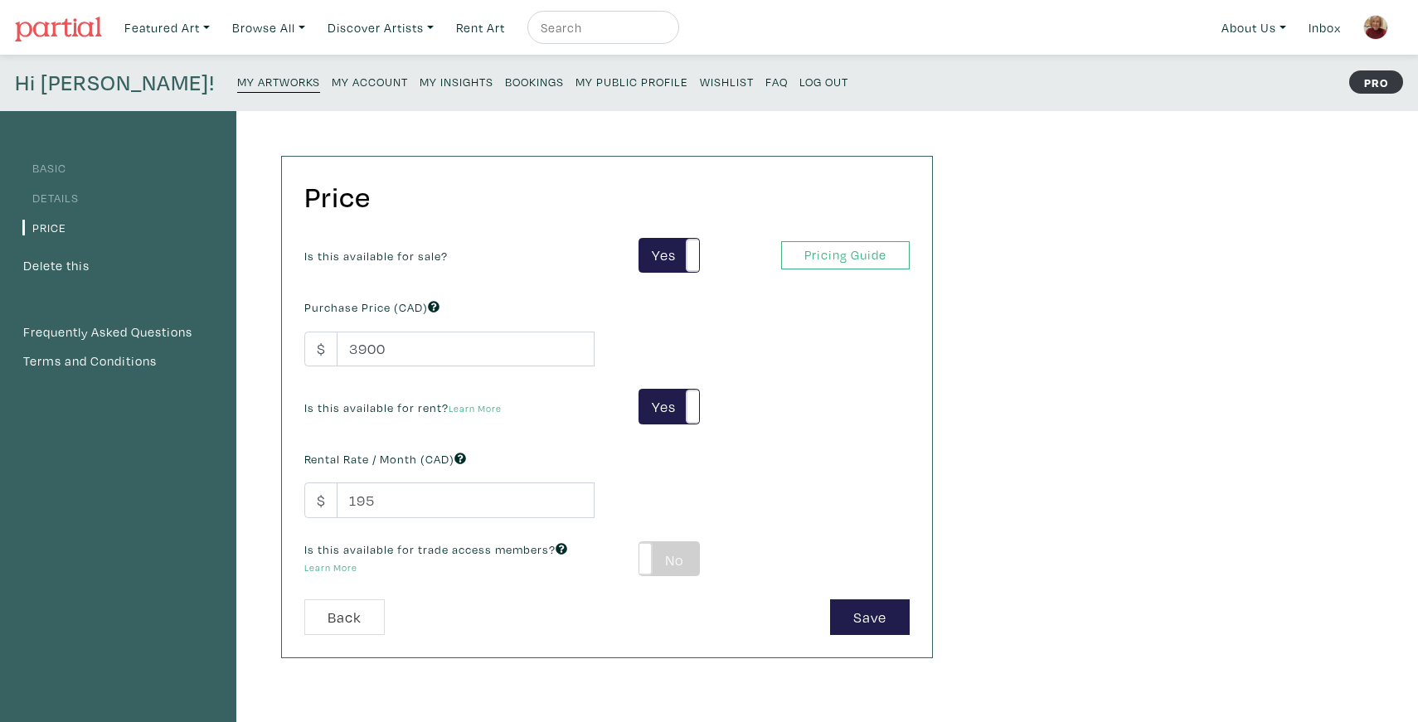
click at [661, 556] on label "No" at bounding box center [668, 559] width 59 height 34
type input "234"
type input "702"
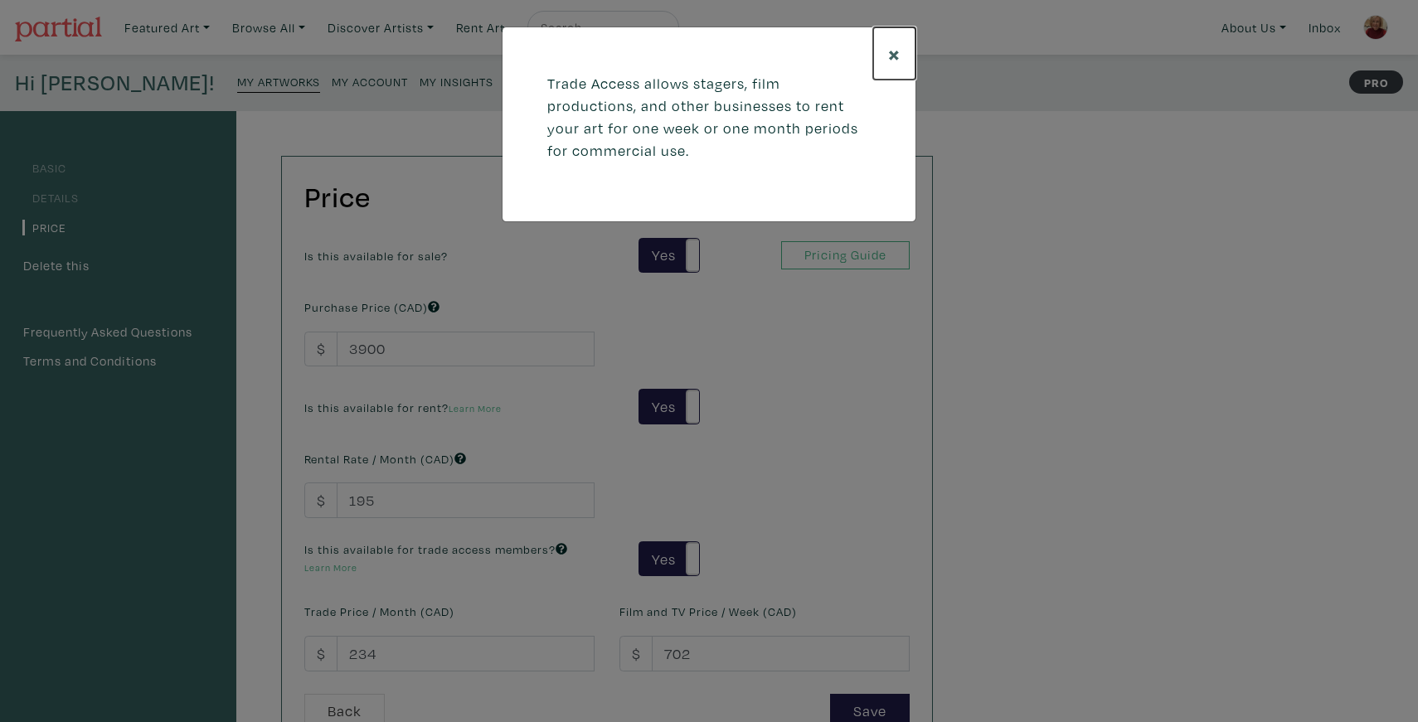
click at [894, 56] on span "×" at bounding box center [894, 53] width 12 height 29
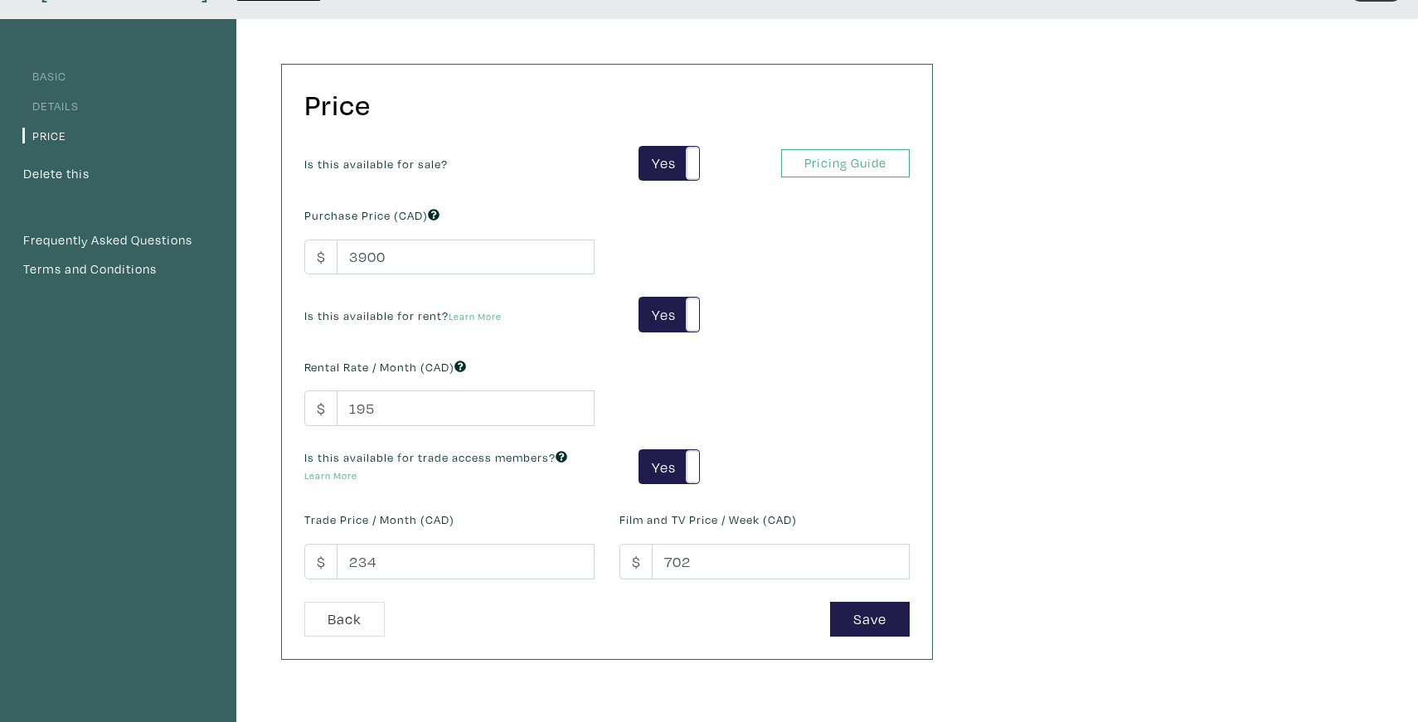
scroll to position [94, 0]
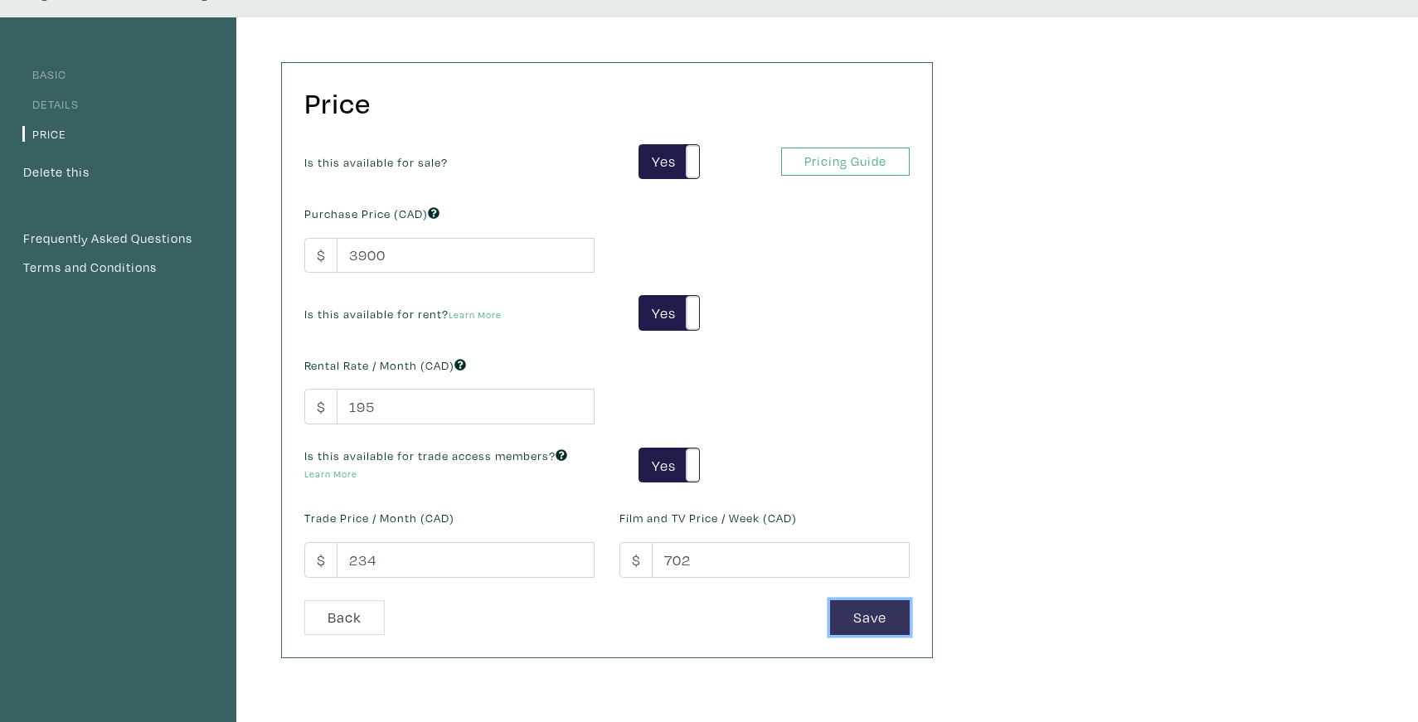
click at [887, 618] on button "Save" at bounding box center [870, 618] width 80 height 36
